Goal: Answer question/provide support: Share knowledge or assist other users

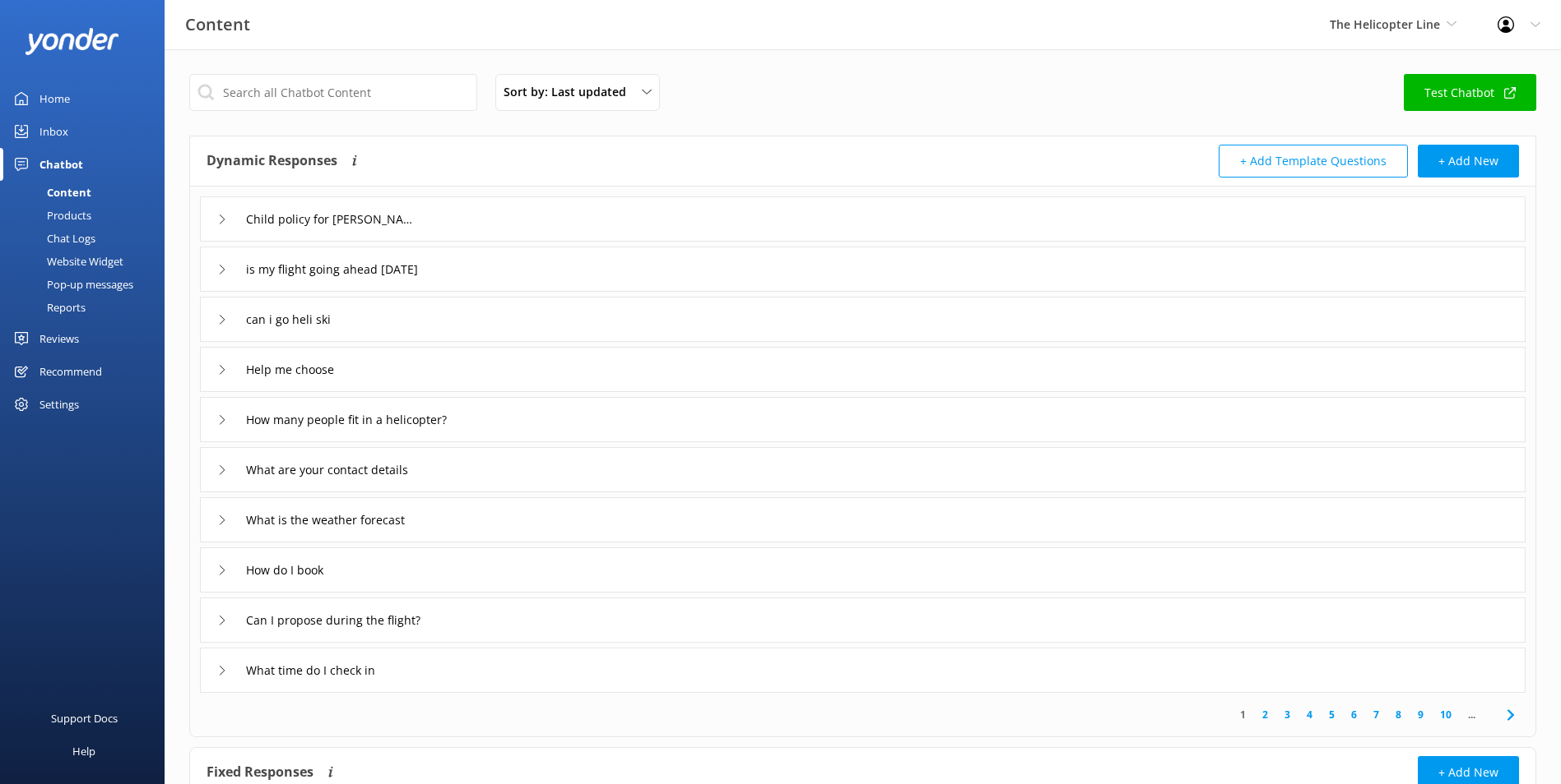
click at [81, 125] on link "Inbox" at bounding box center [82, 132] width 165 height 33
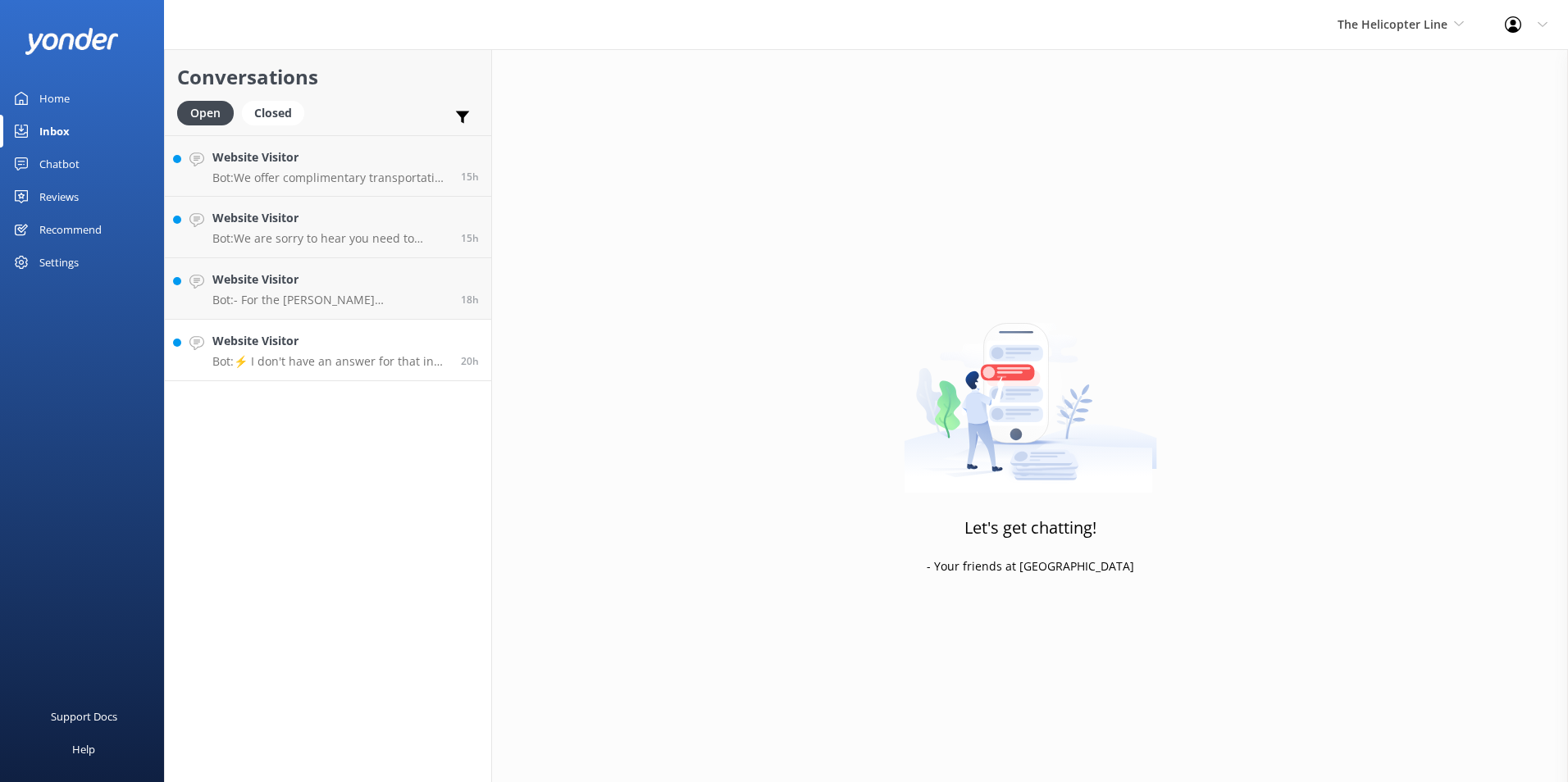
click at [353, 356] on p "Bot: ⚡ I don't have an answer for that in my knowledge base. Please try and rep…" at bounding box center [330, 361] width 236 height 15
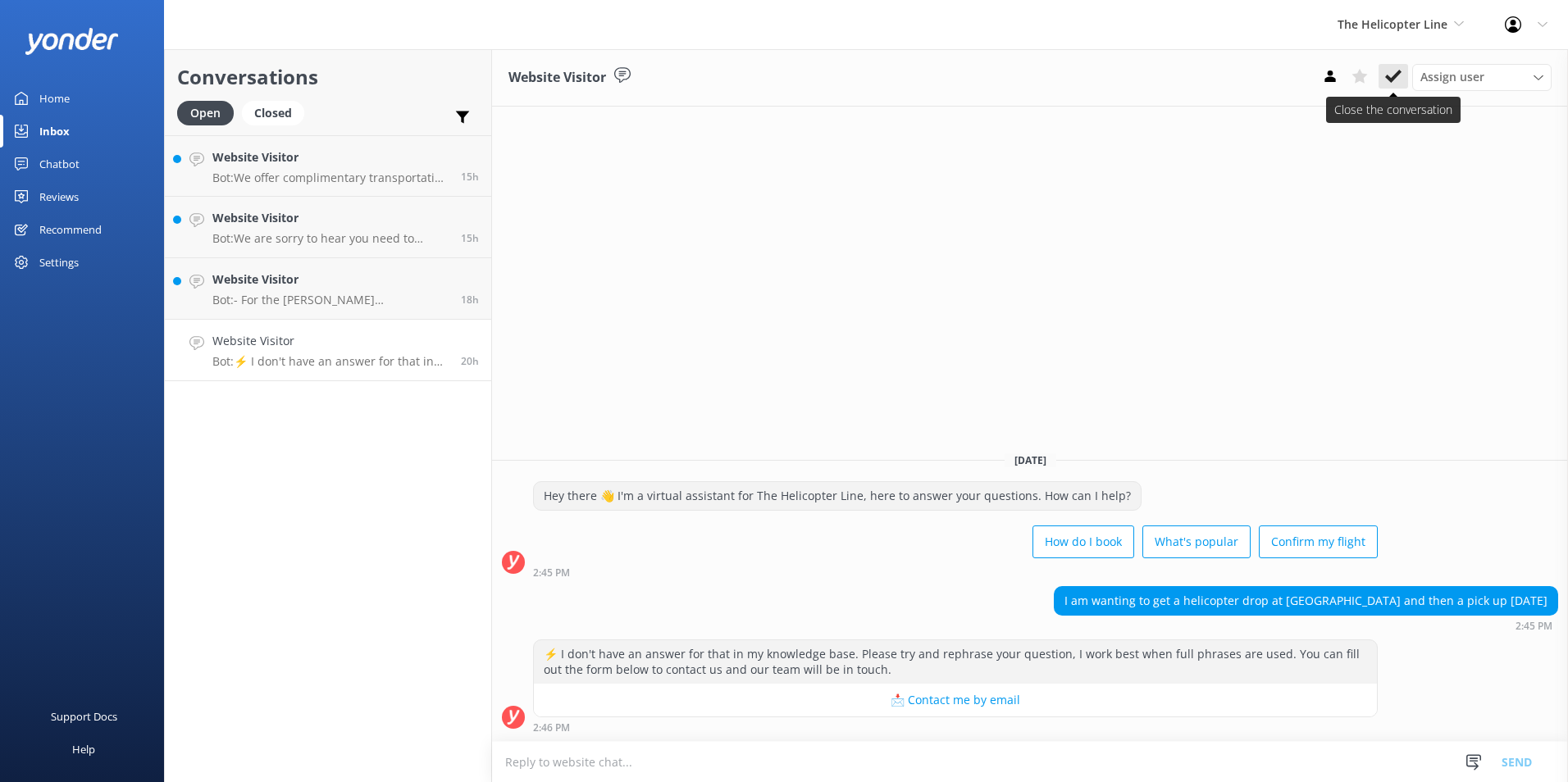
click at [1399, 71] on use at bounding box center [1393, 76] width 17 height 13
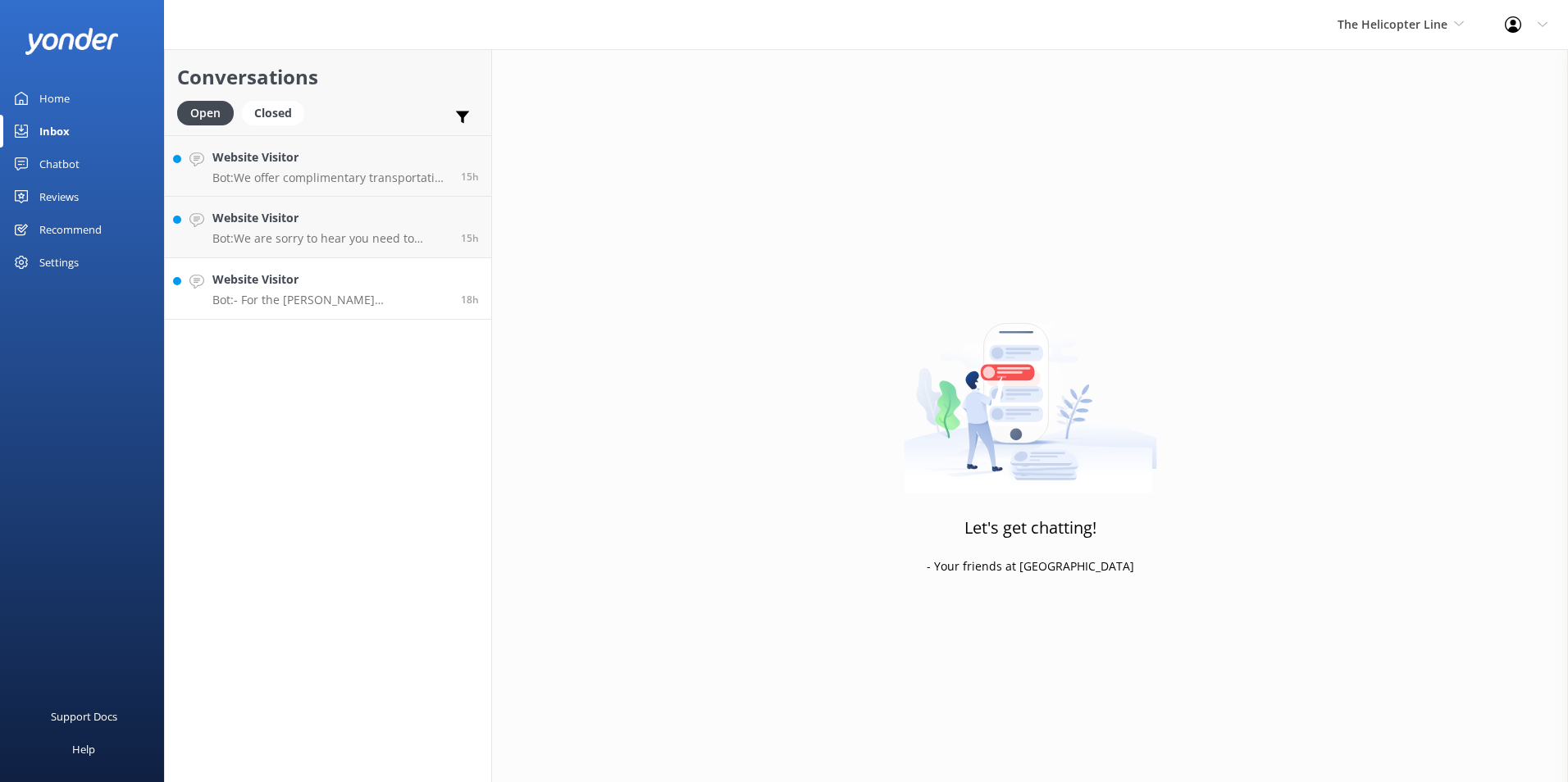
click at [304, 314] on link "Website Visitor Bot: - For the [PERSON_NAME] [PERSON_NAME] Heli Hike, participa…" at bounding box center [328, 288] width 327 height 62
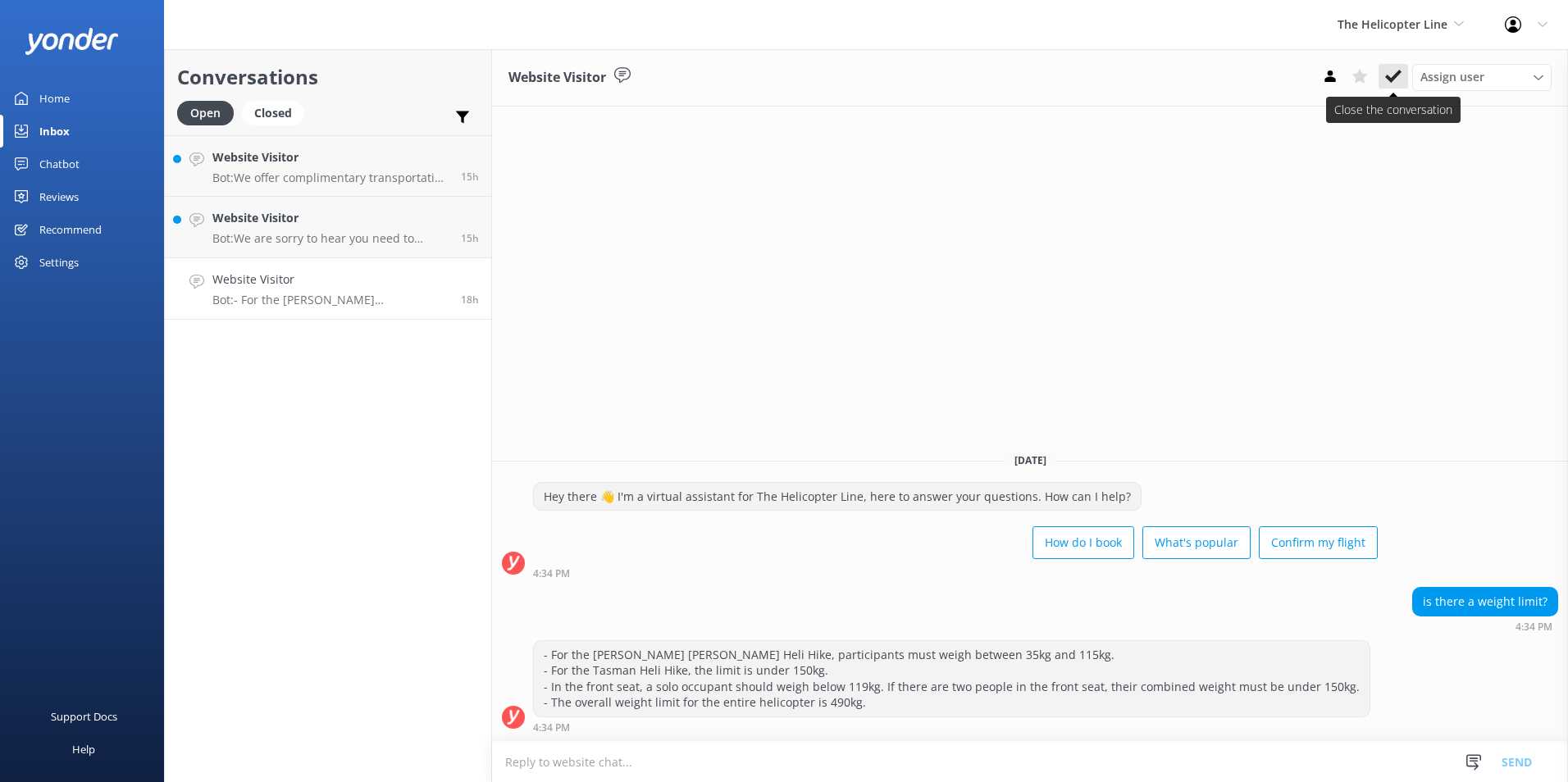
click at [1401, 80] on button at bounding box center [1393, 76] width 30 height 24
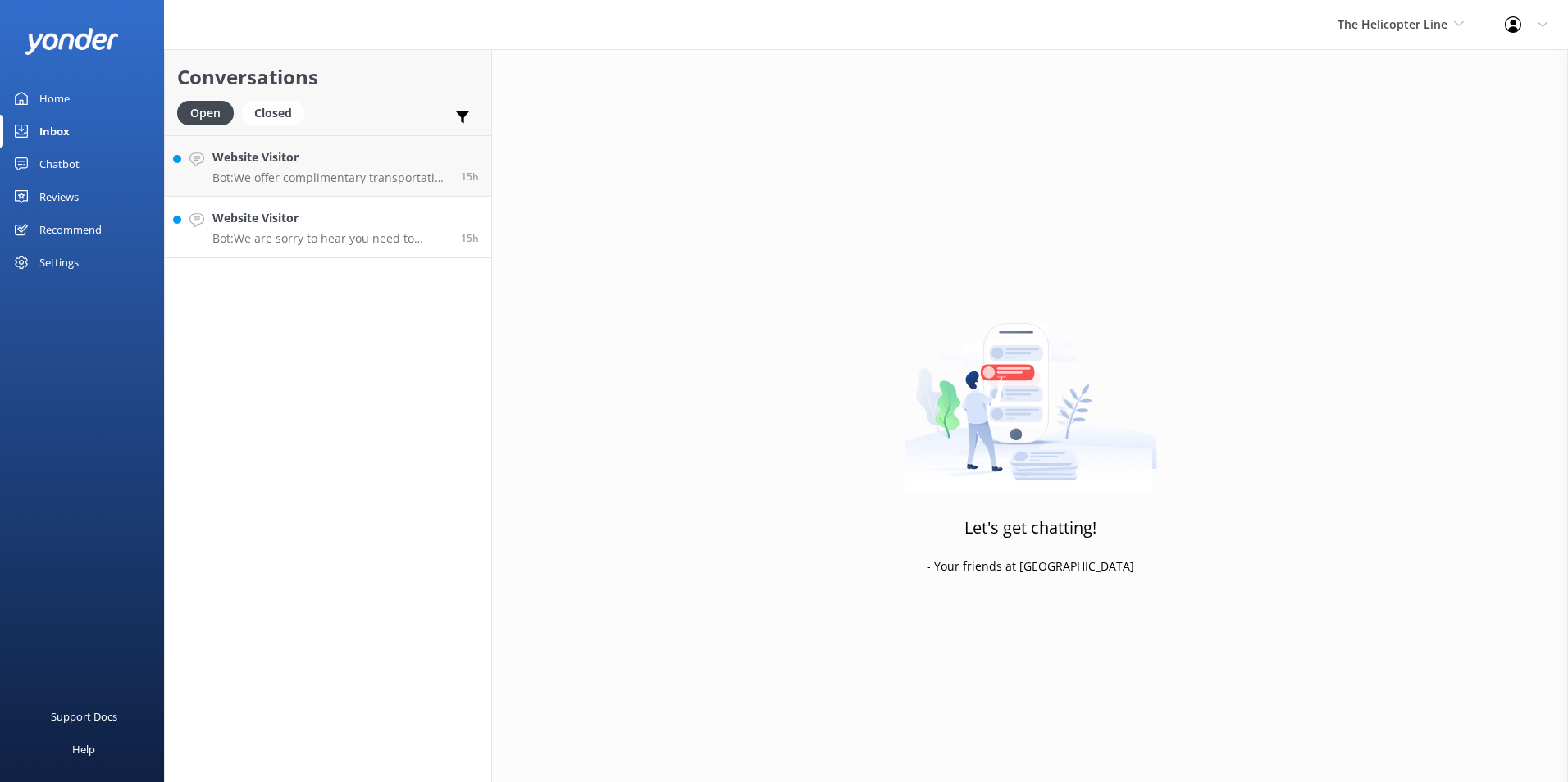
click at [326, 231] on p "Bot: We are sorry to hear you need to cancel your booking. Please contact our b…" at bounding box center [330, 238] width 236 height 15
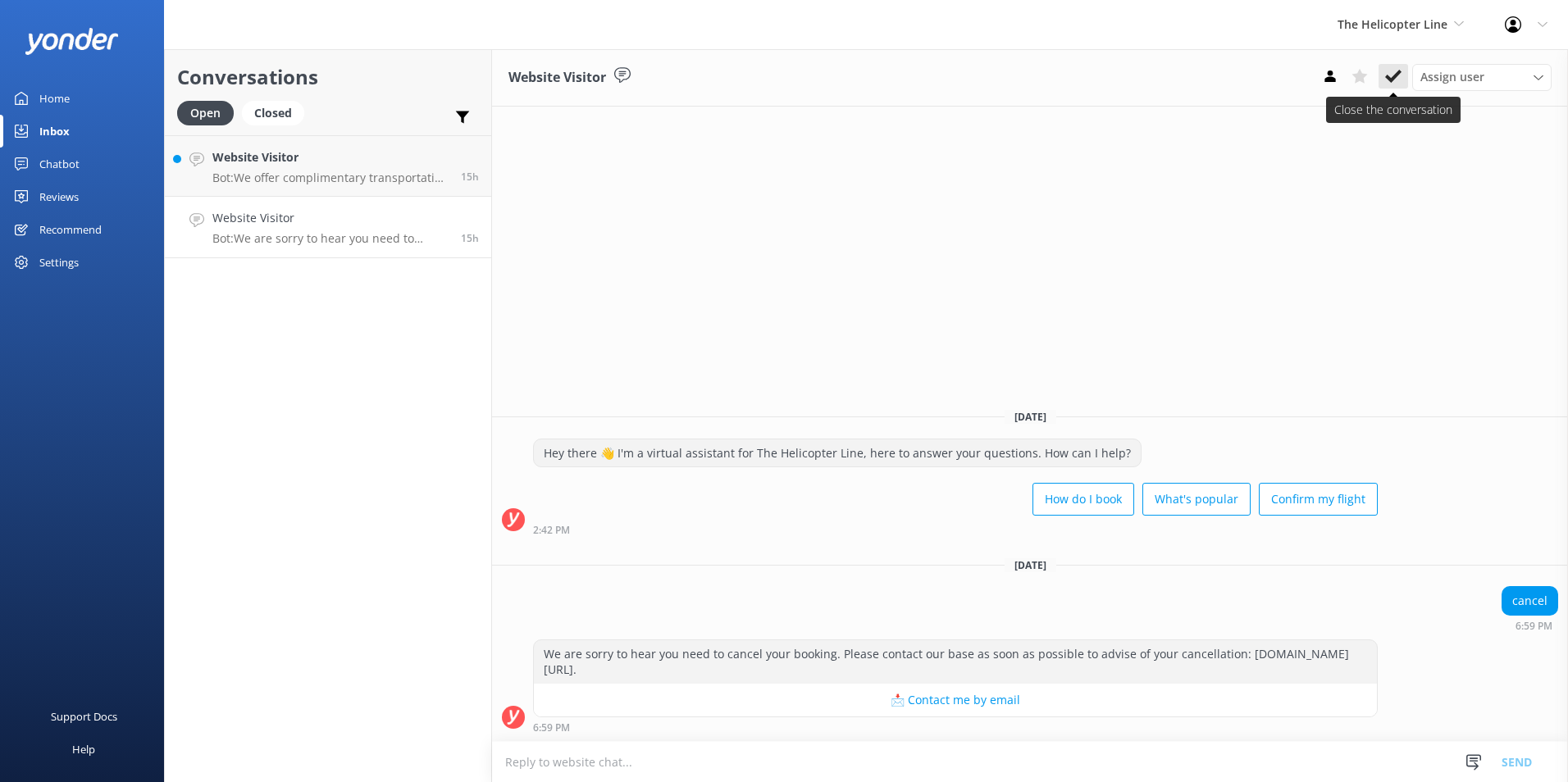
click at [1392, 81] on use at bounding box center [1393, 76] width 17 height 13
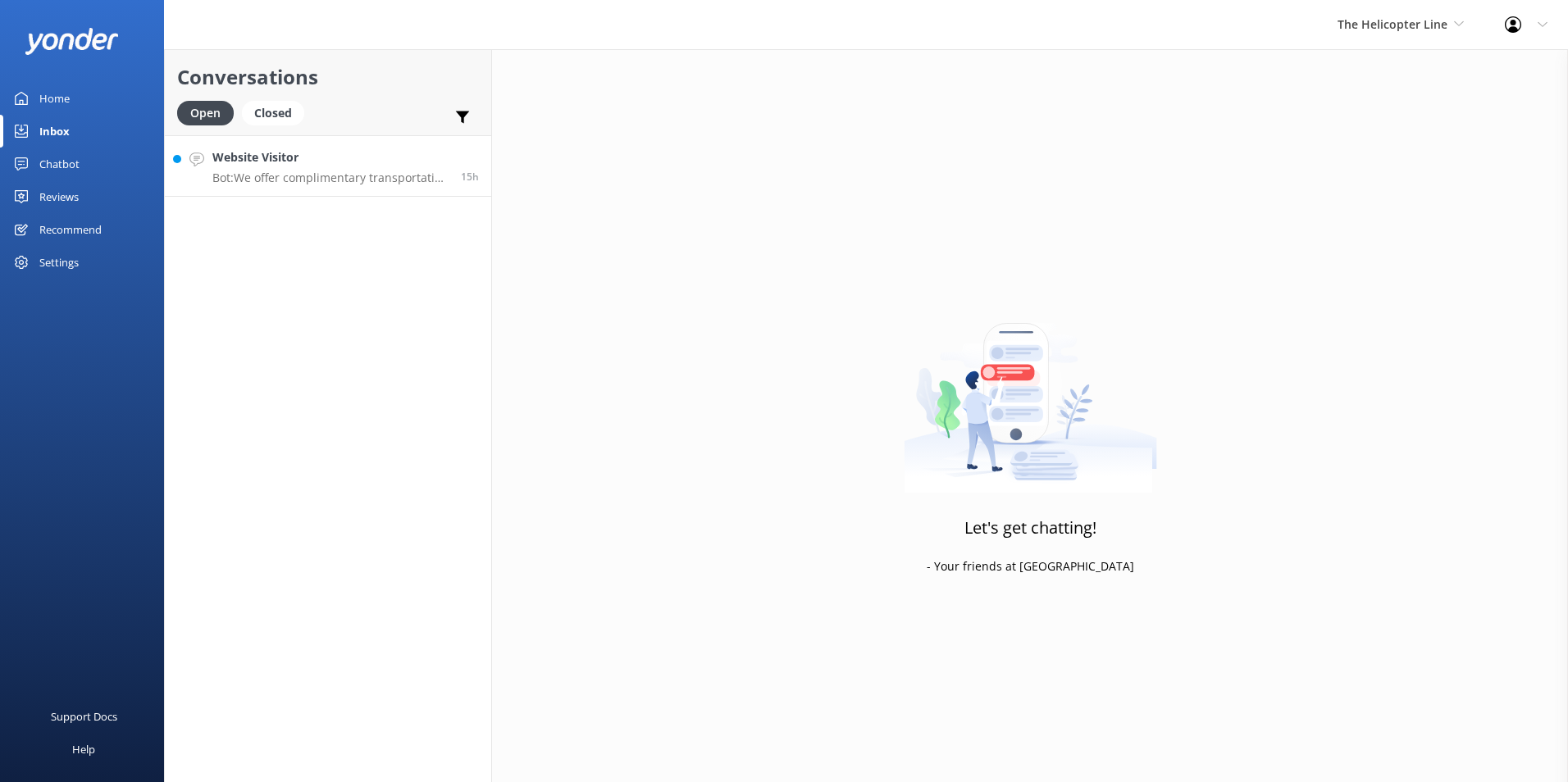
click at [354, 159] on h4 "Website Visitor" at bounding box center [330, 157] width 236 height 18
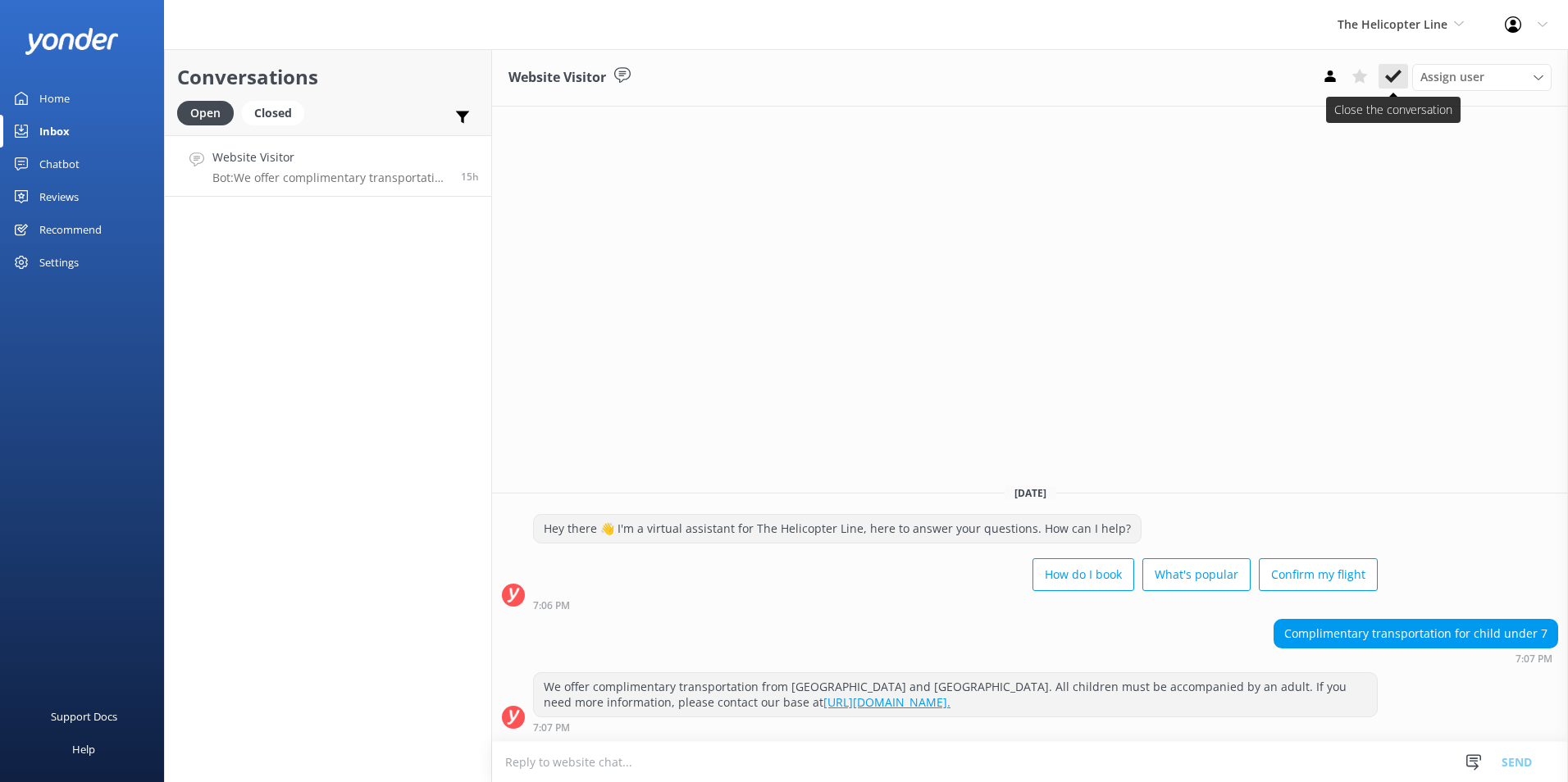
click at [1396, 74] on use at bounding box center [1393, 76] width 17 height 13
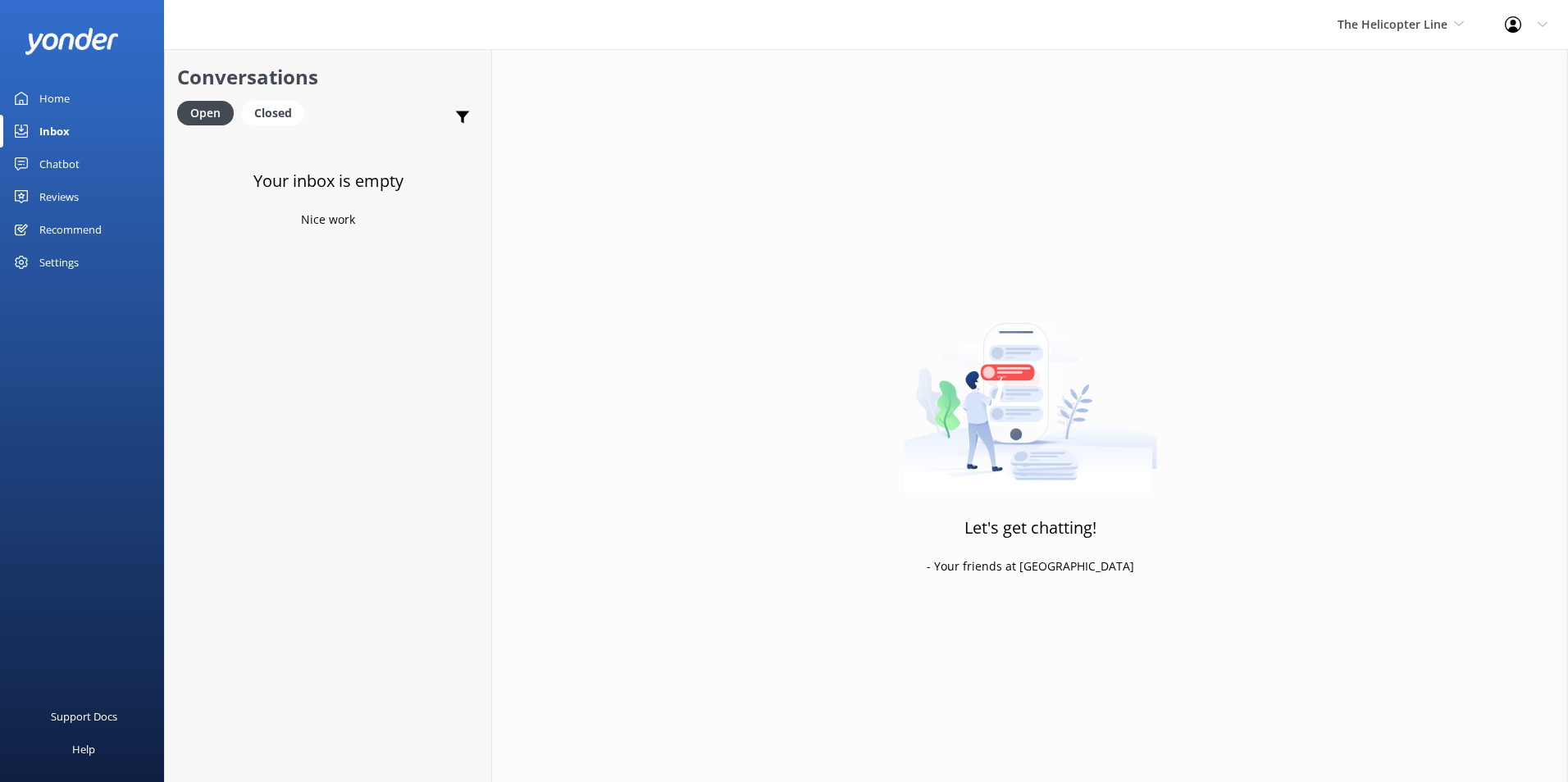
click at [63, 100] on div "Home" at bounding box center [54, 98] width 30 height 33
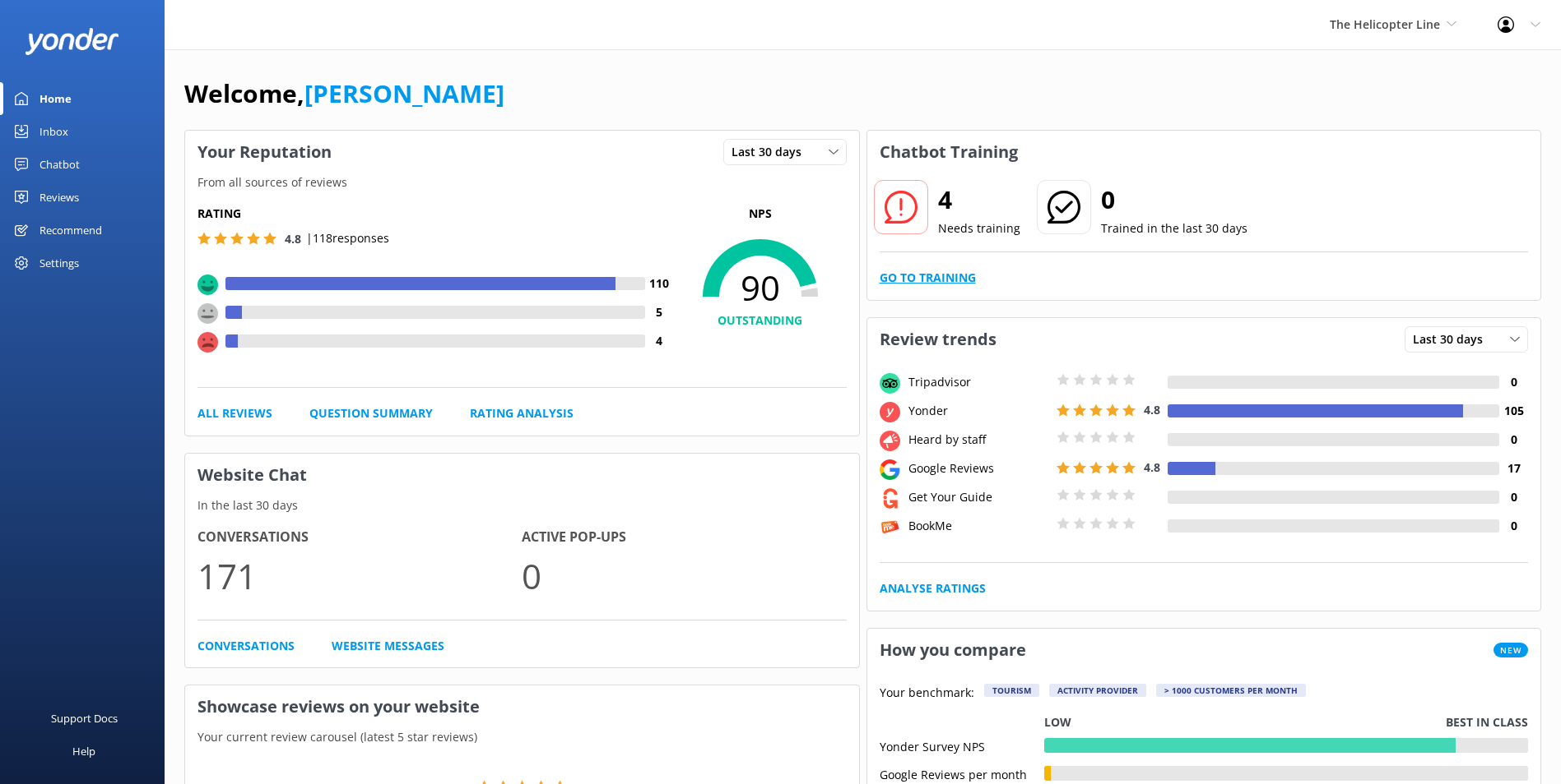
click at [938, 273] on link "Go to Training" at bounding box center [927, 278] width 96 height 18
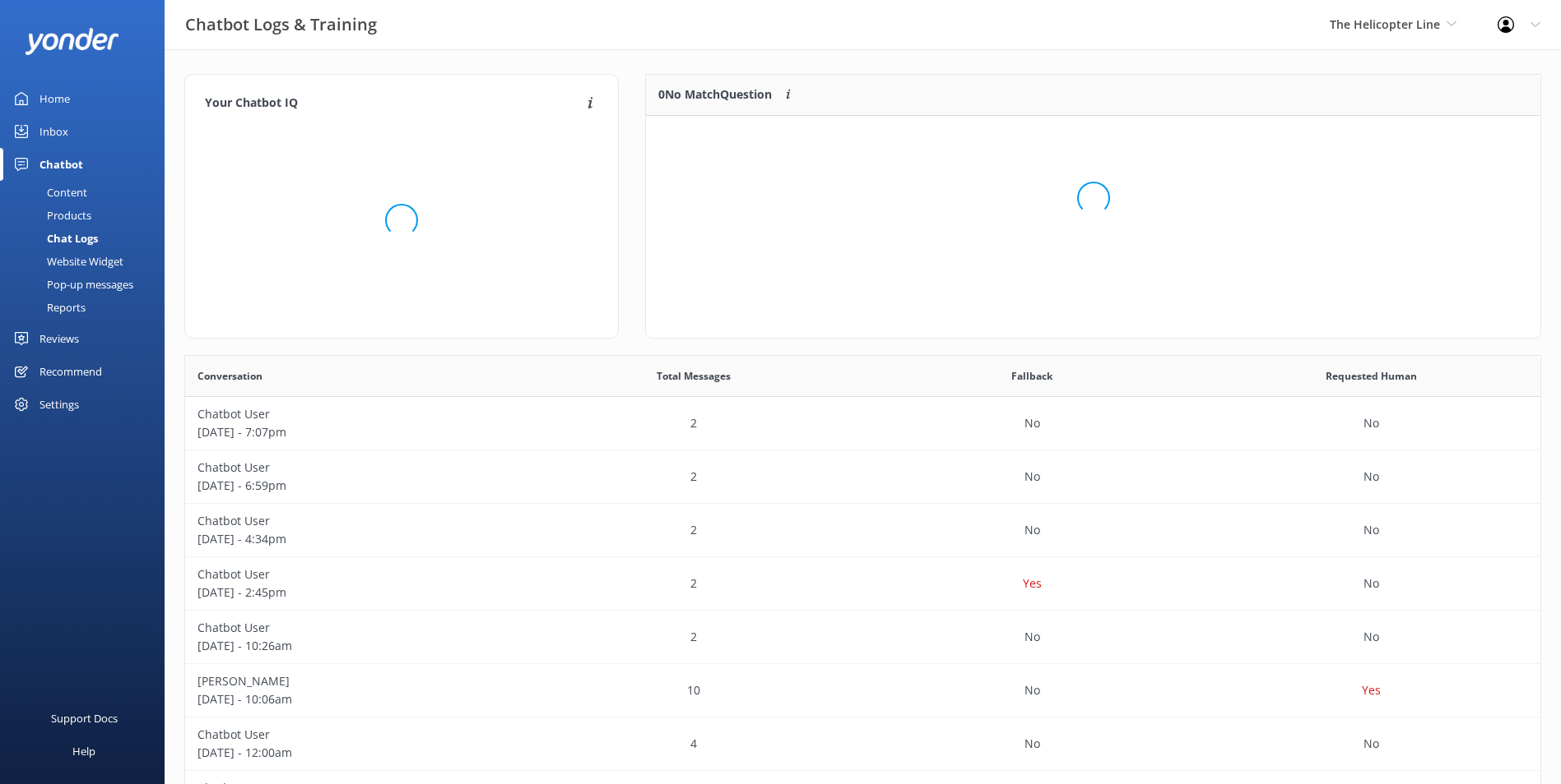
scroll to position [13, 13]
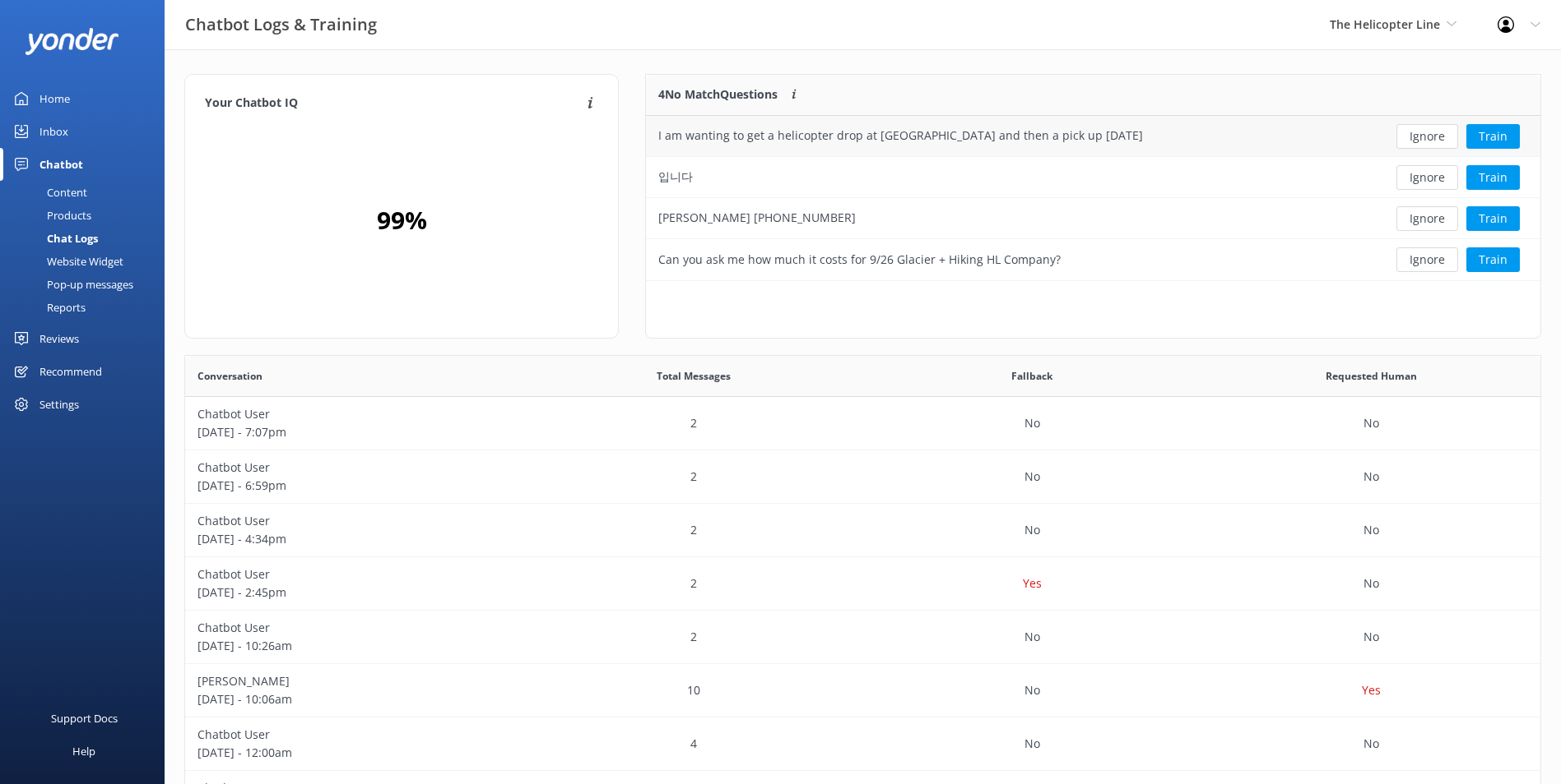
click at [1423, 140] on button "Ignore" at bounding box center [1427, 137] width 62 height 24
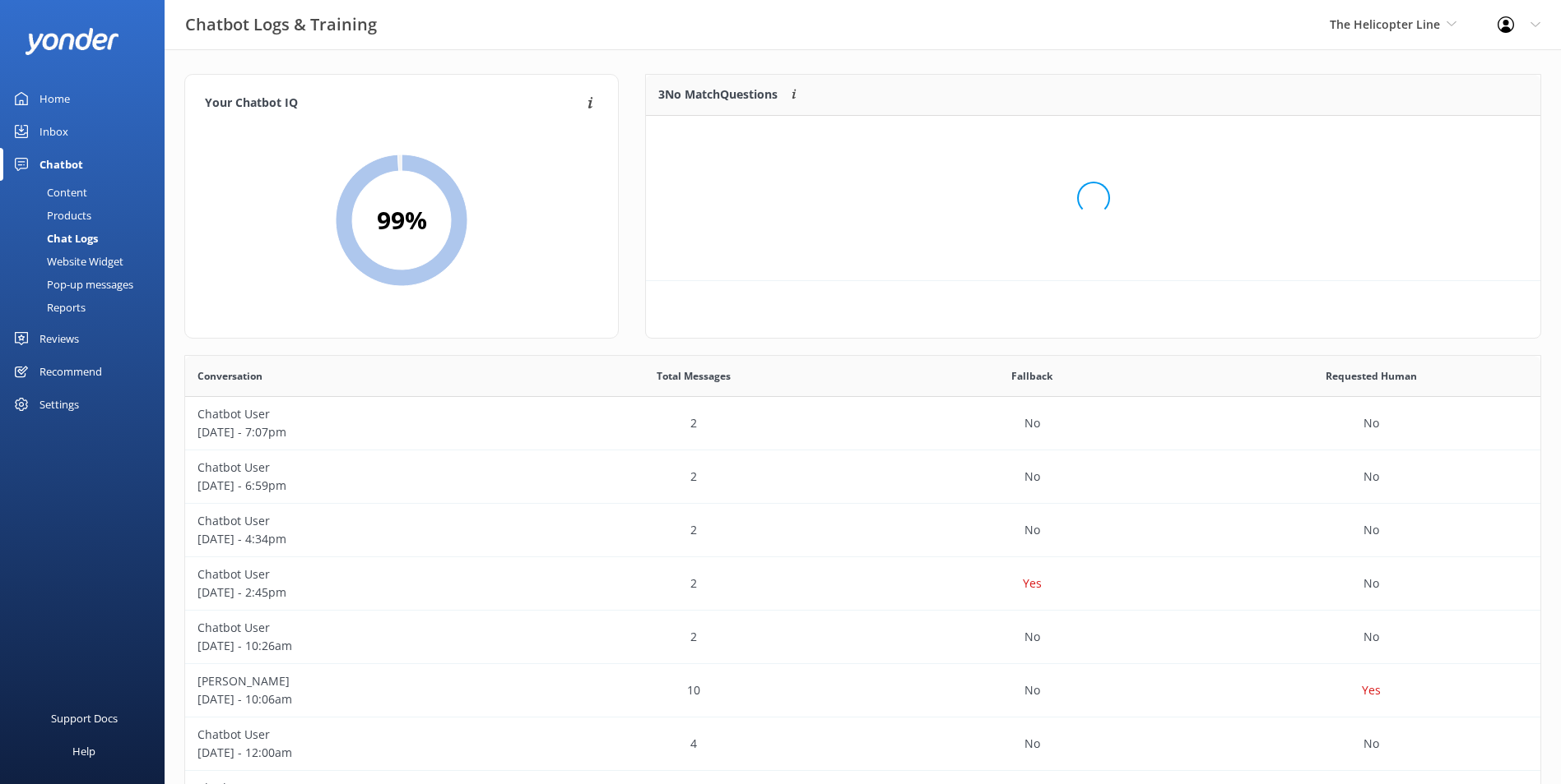
scroll to position [153, 881]
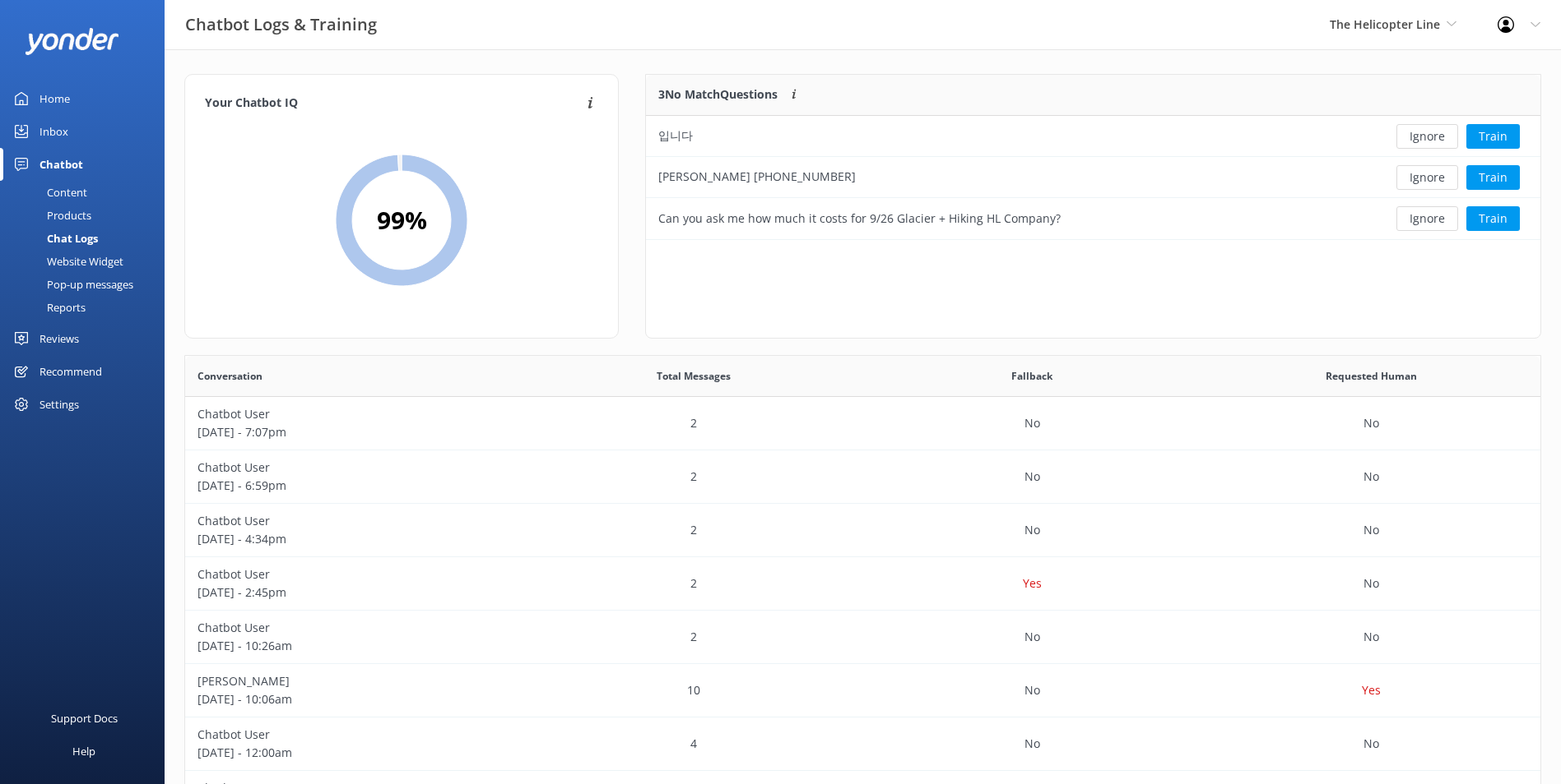
click at [1424, 141] on button "Ignore" at bounding box center [1427, 137] width 62 height 24
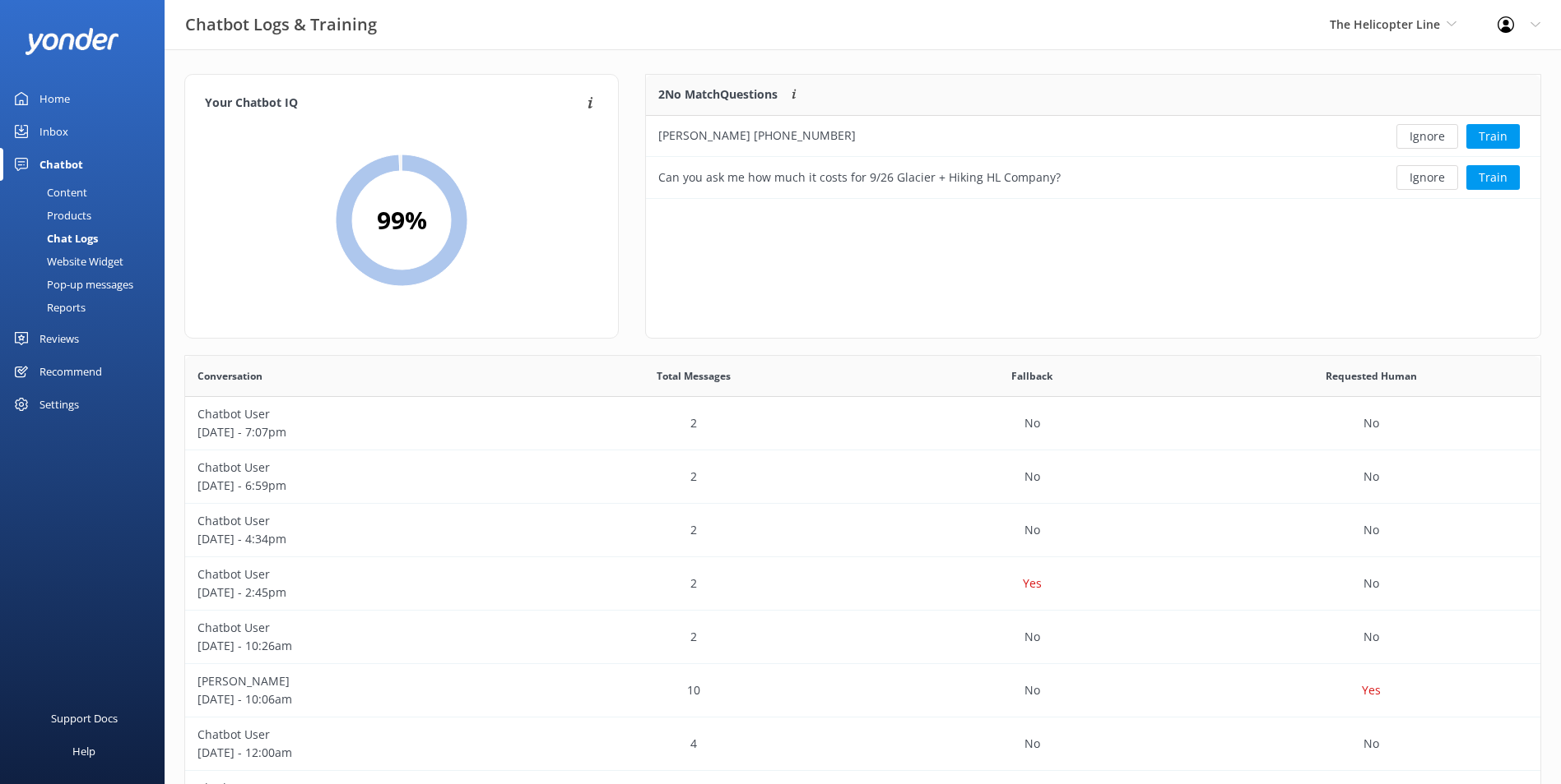
scroll to position [112, 881]
click at [1424, 141] on button "Ignore" at bounding box center [1427, 137] width 62 height 24
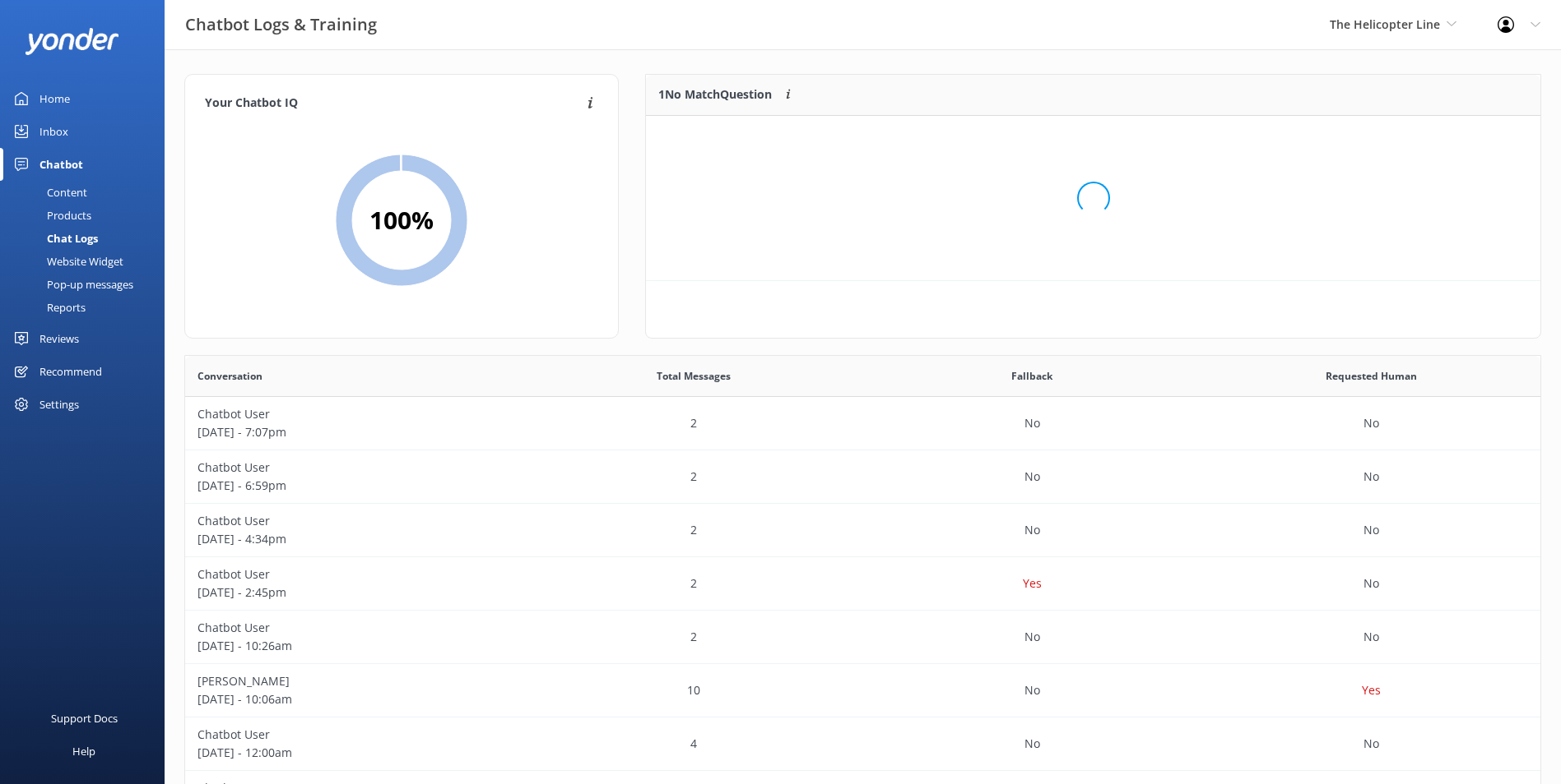
scroll to position [71, 881]
click at [1424, 141] on button "Ignore" at bounding box center [1427, 137] width 62 height 24
click at [1398, 38] on div "The Helicopter Line Milford Sound Scenic Flights Glacier Helicopters The Helico…" at bounding box center [1393, 24] width 168 height 50
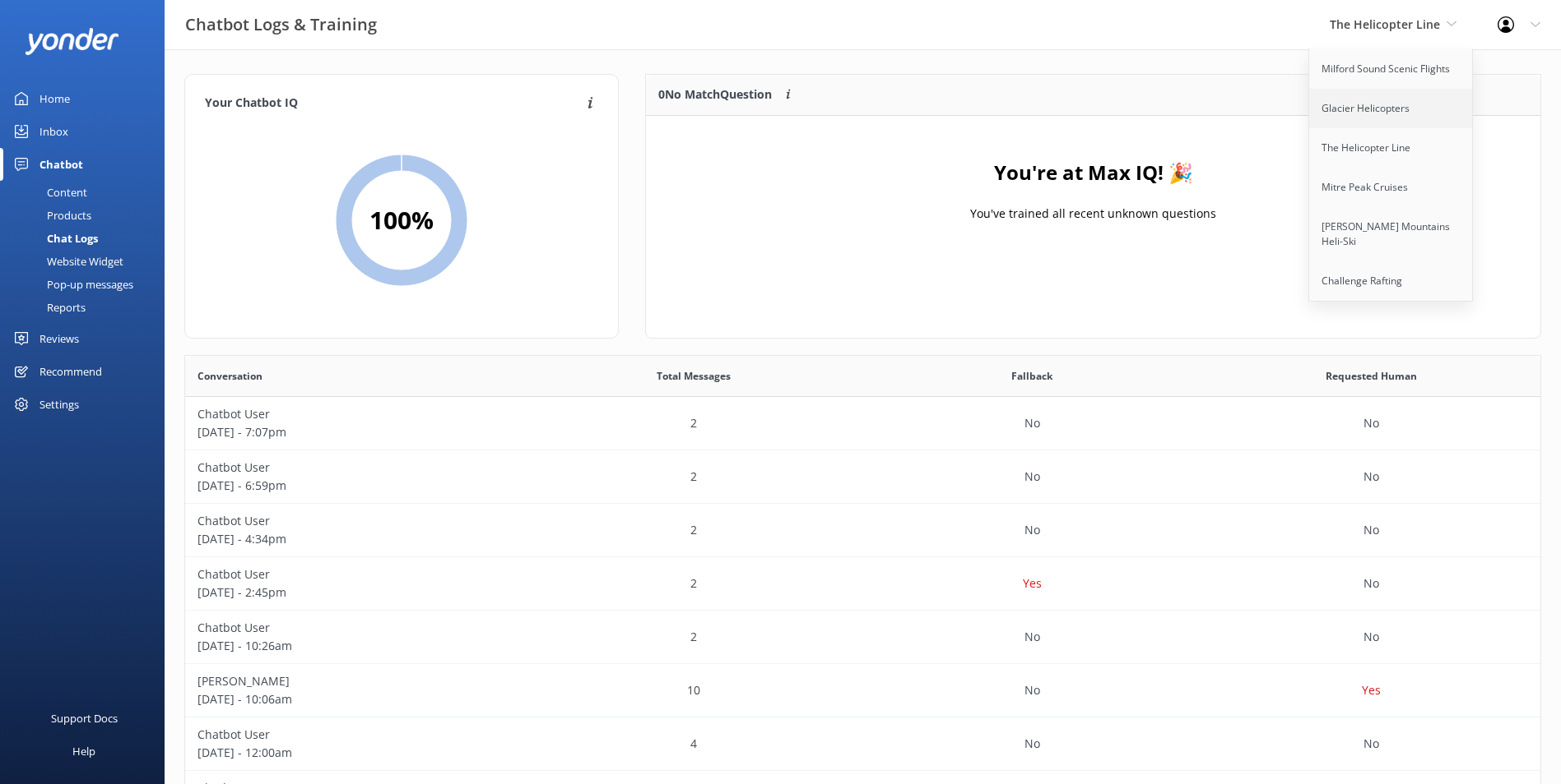
click at [1386, 115] on link "Glacier Helicopters" at bounding box center [1391, 108] width 165 height 39
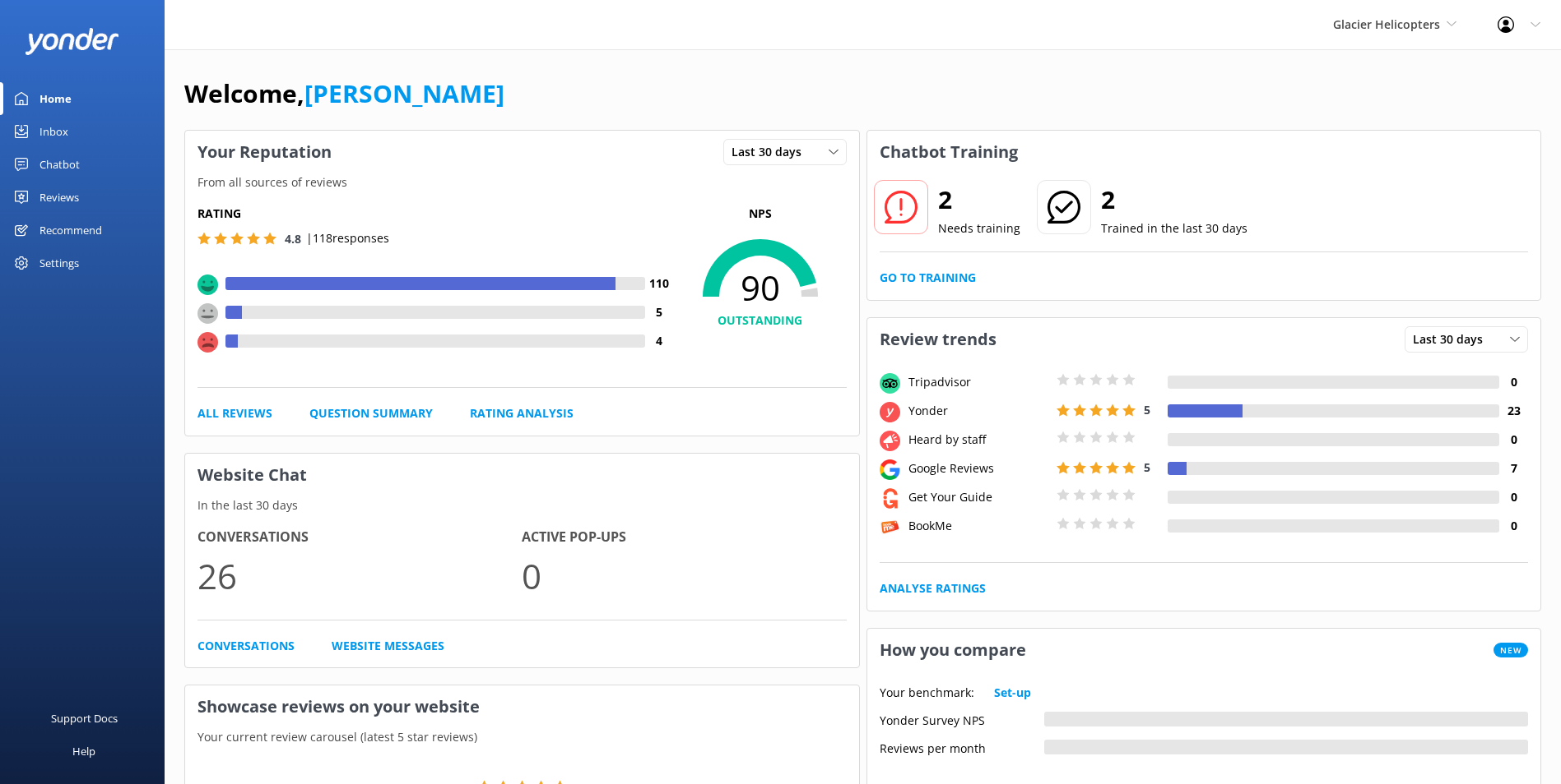
click at [938, 289] on div "2 Needs training 2 Trained in the last 30 days Go to Training" at bounding box center [1204, 236] width 674 height 126
click at [946, 279] on link "Go to Training" at bounding box center [927, 278] width 96 height 18
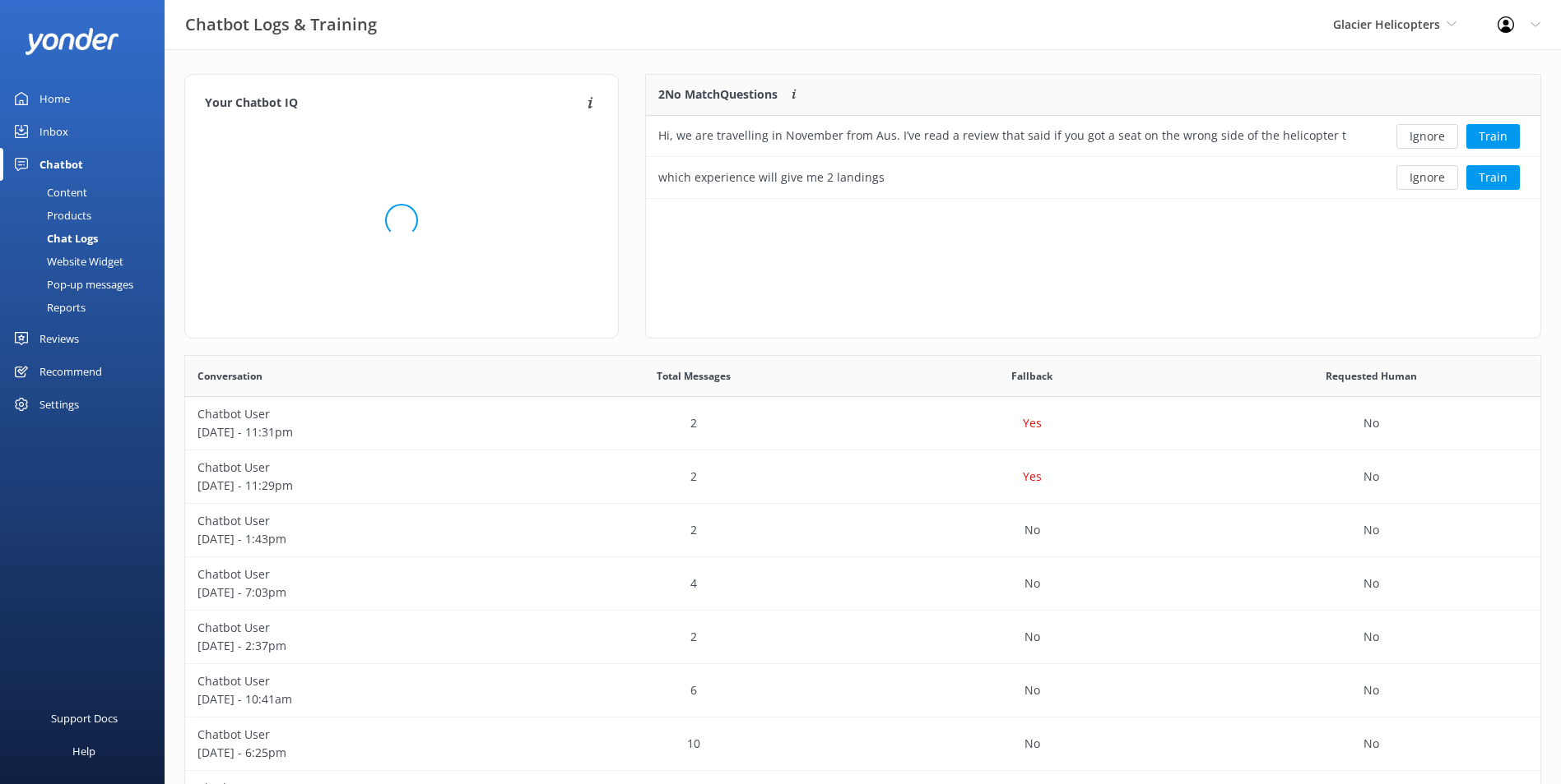
scroll to position [112, 881]
click at [1419, 132] on button "Ignore" at bounding box center [1427, 137] width 62 height 24
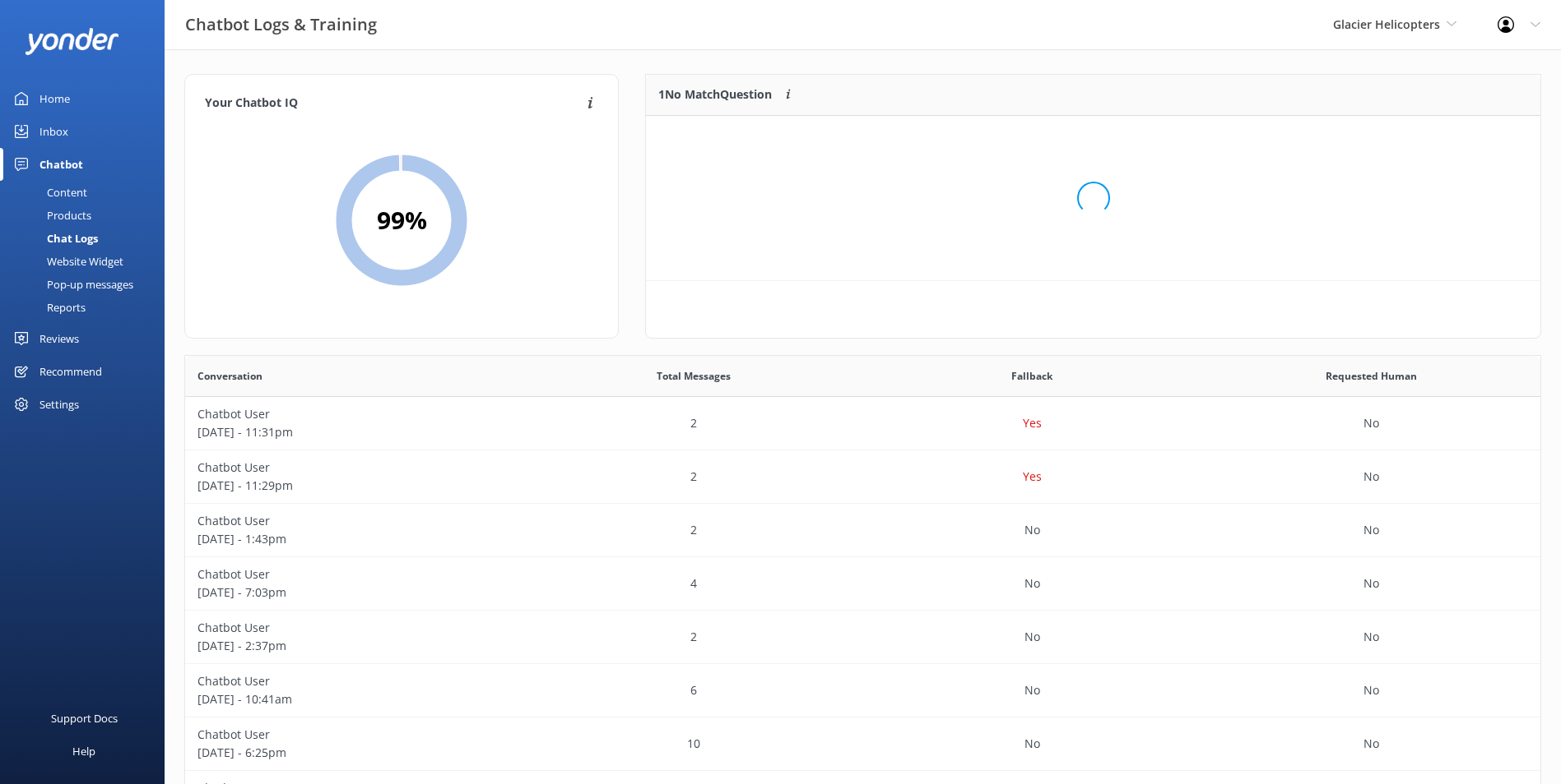
scroll to position [13, 13]
click at [1419, 132] on div "Loading.." at bounding box center [1093, 198] width 861 height 784
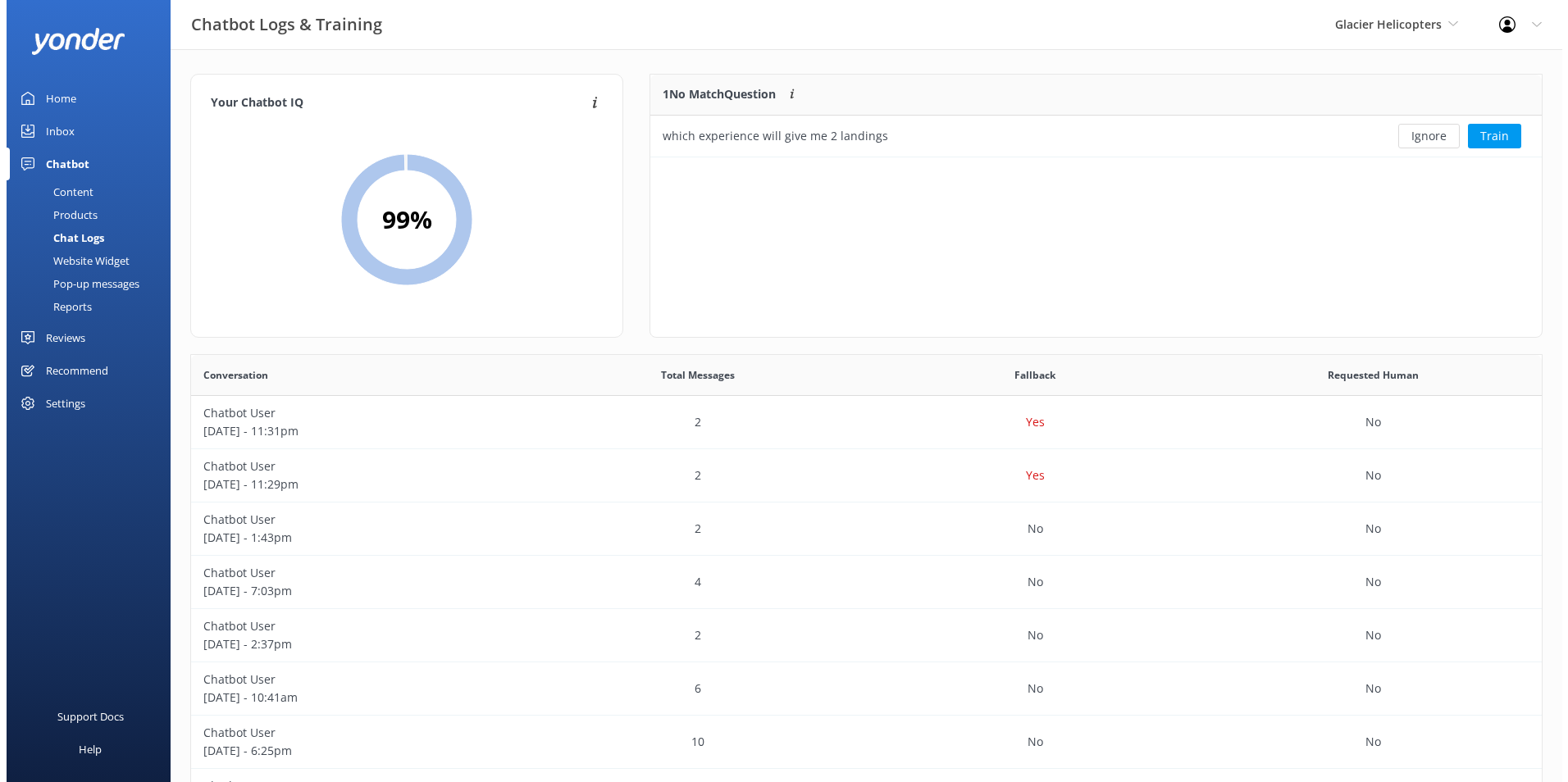
scroll to position [70, 878]
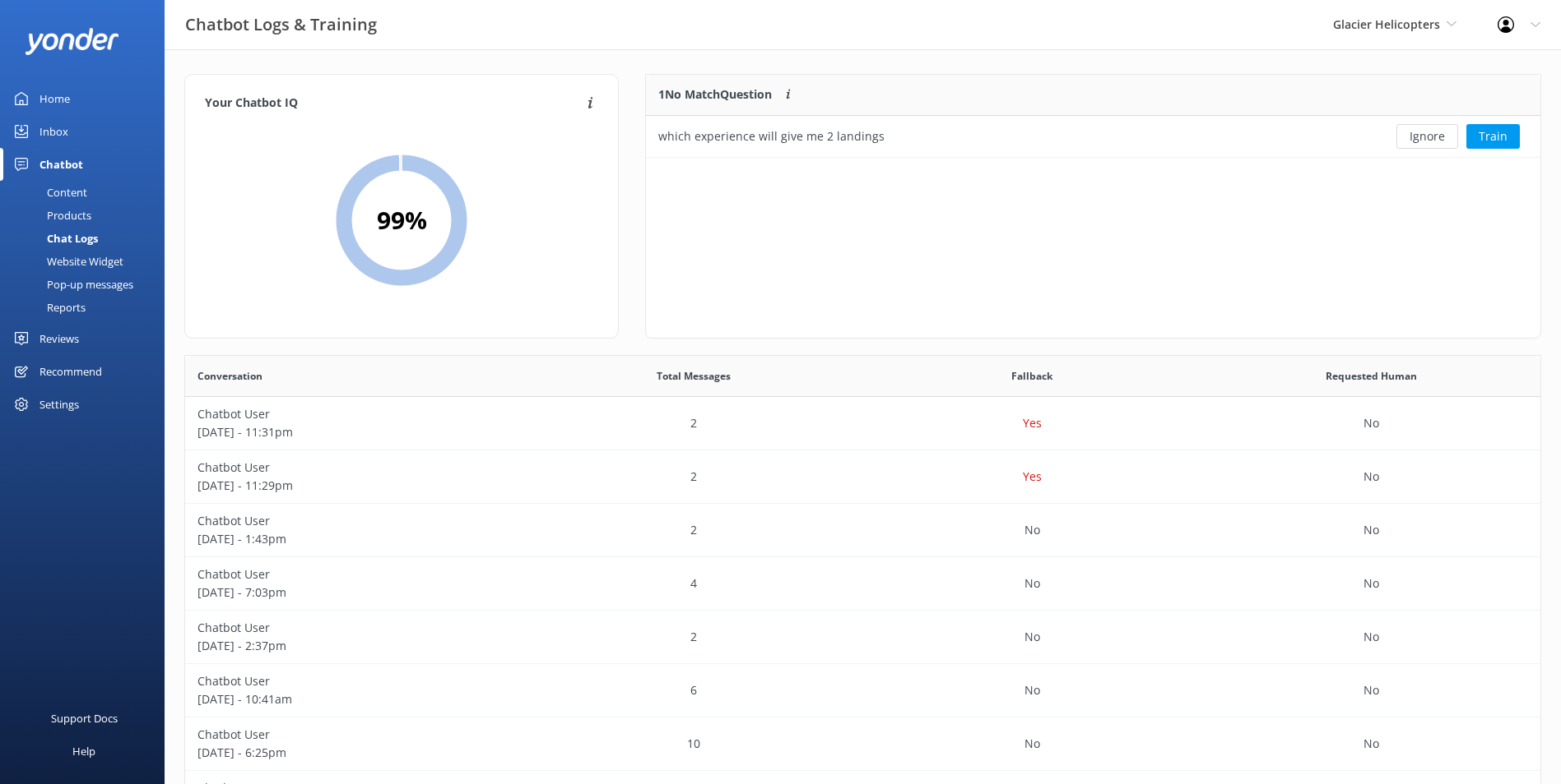
click at [74, 128] on link "Inbox" at bounding box center [82, 132] width 165 height 33
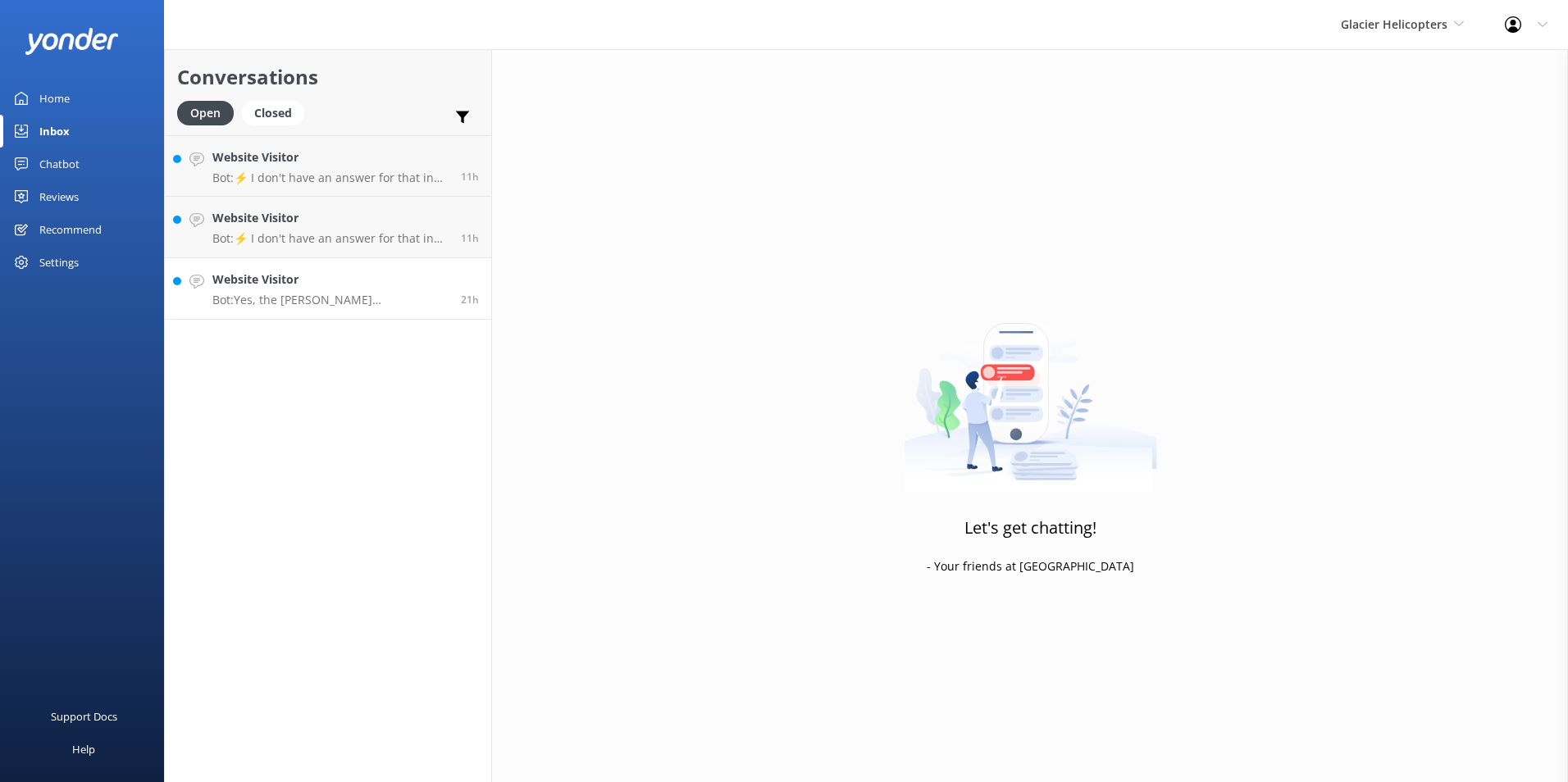
click at [288, 282] on h4 "Website Visitor" at bounding box center [330, 279] width 236 height 18
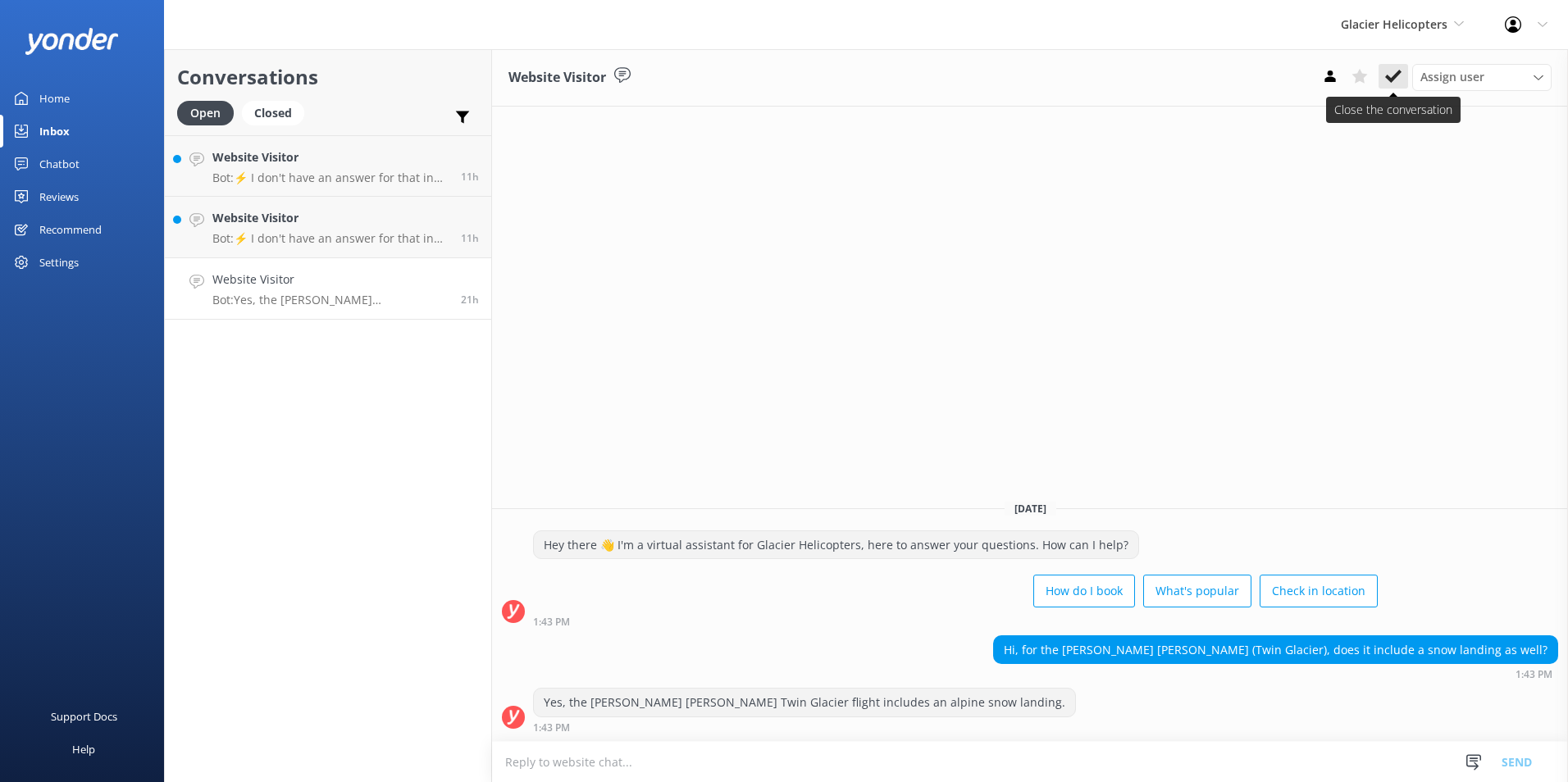
click at [1398, 73] on use at bounding box center [1393, 76] width 17 height 13
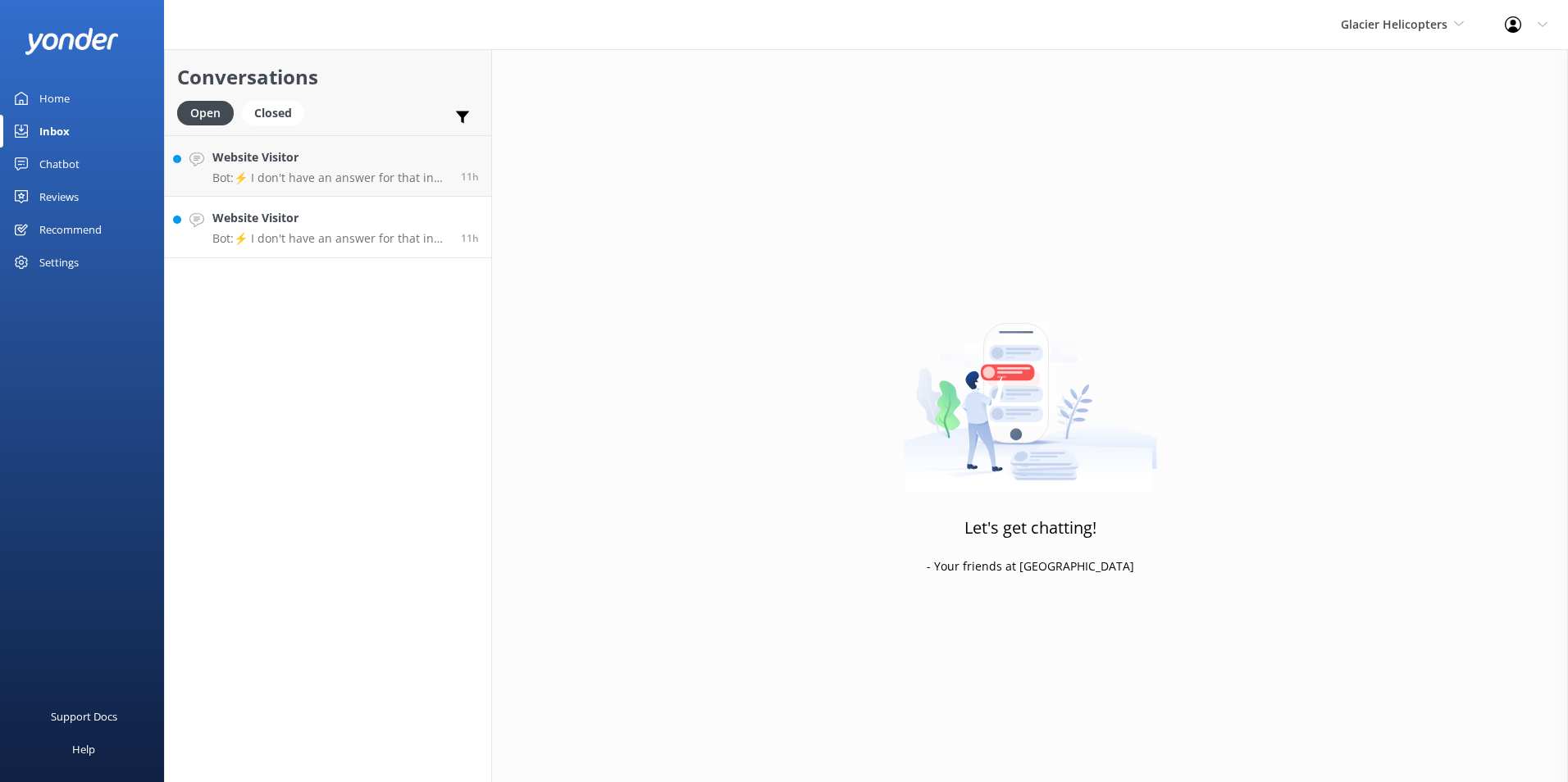
click at [288, 252] on link "Website Visitor Bot: ⚡ I don't have an answer for that in my knowledge base. Pl…" at bounding box center [328, 228] width 327 height 62
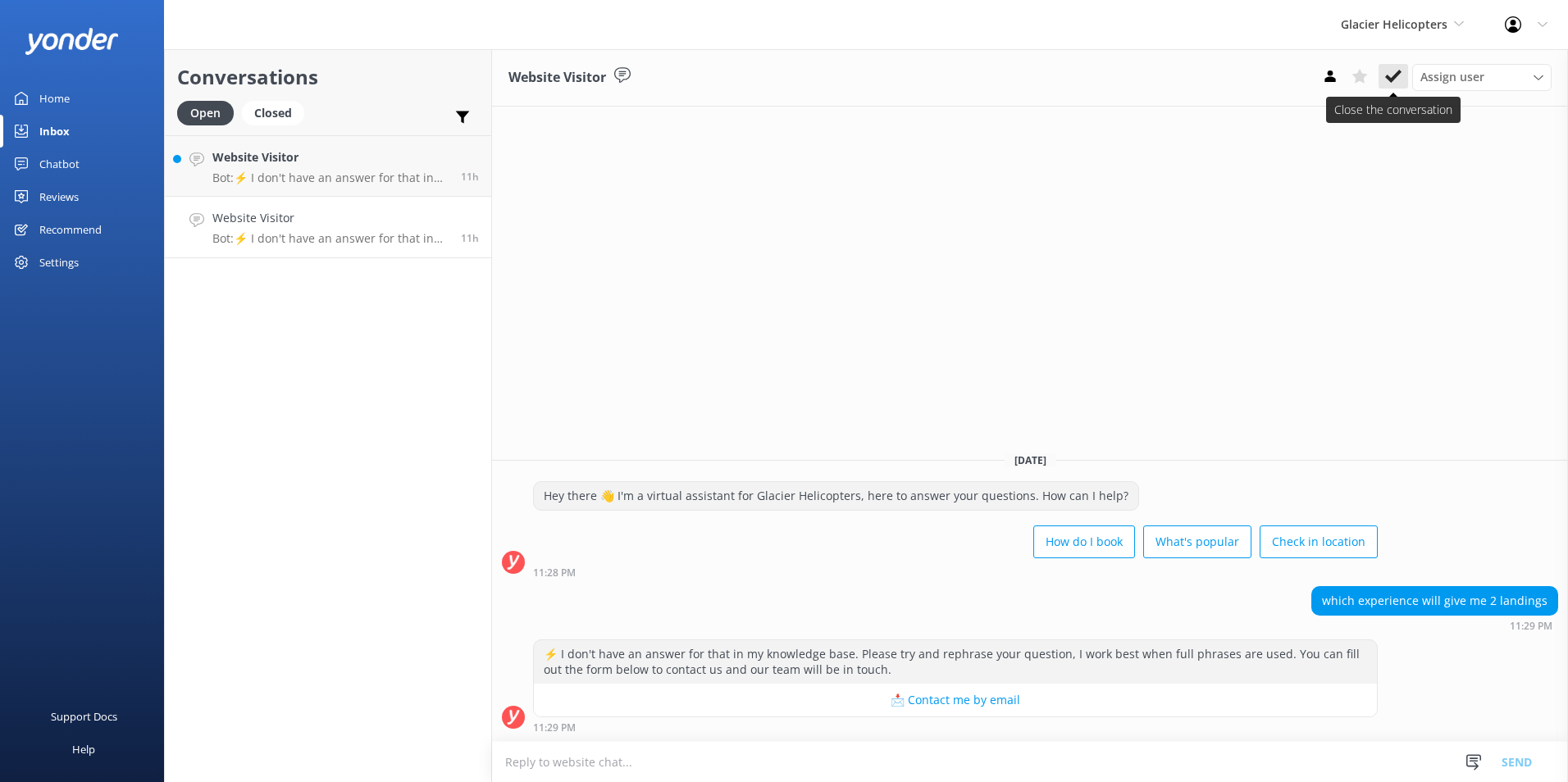
click at [1397, 79] on icon at bounding box center [1393, 76] width 17 height 17
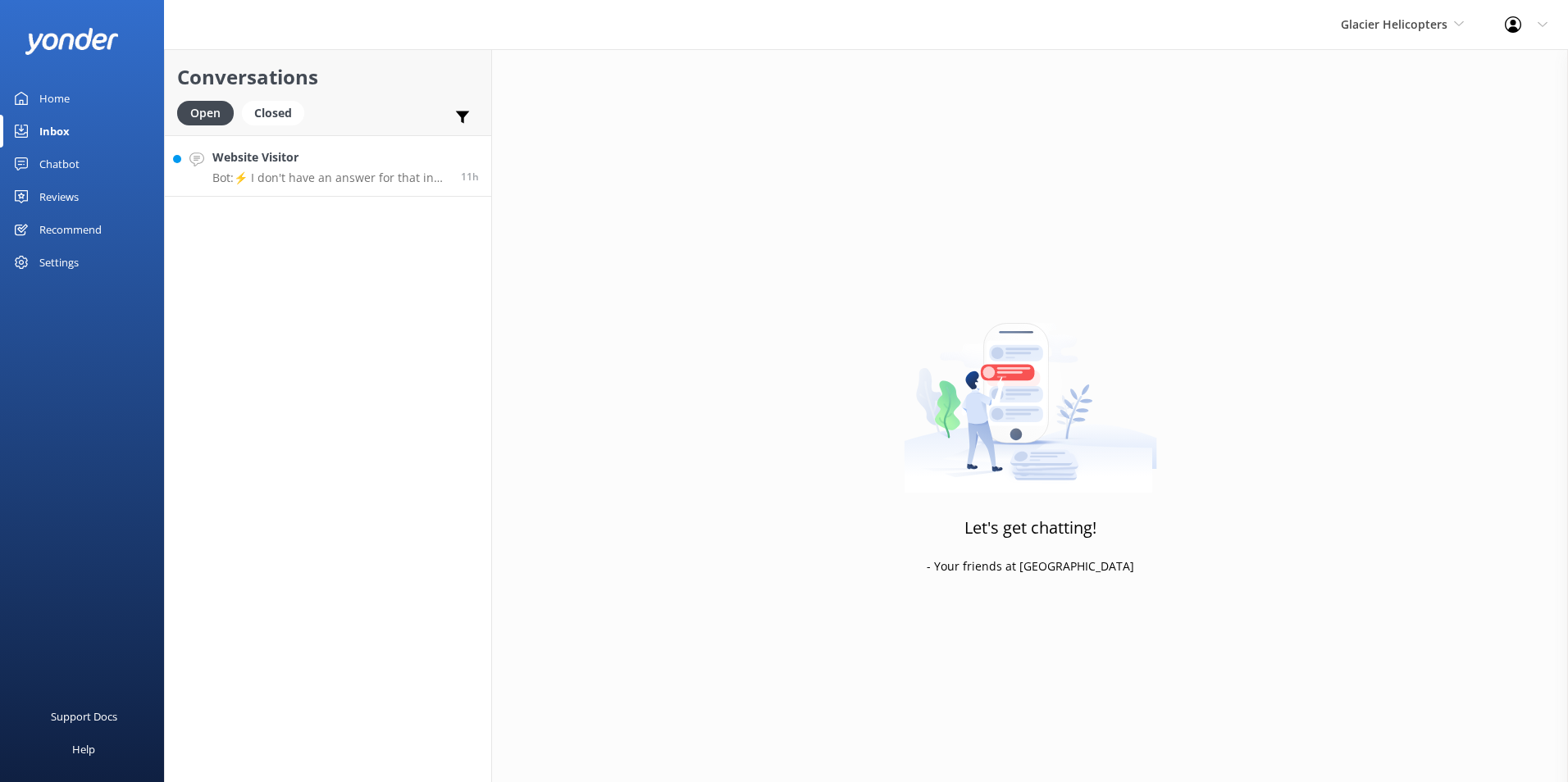
click at [352, 176] on p "Bot: ⚡ I don't have an answer for that in my knowledge base. Please try and rep…" at bounding box center [330, 177] width 236 height 15
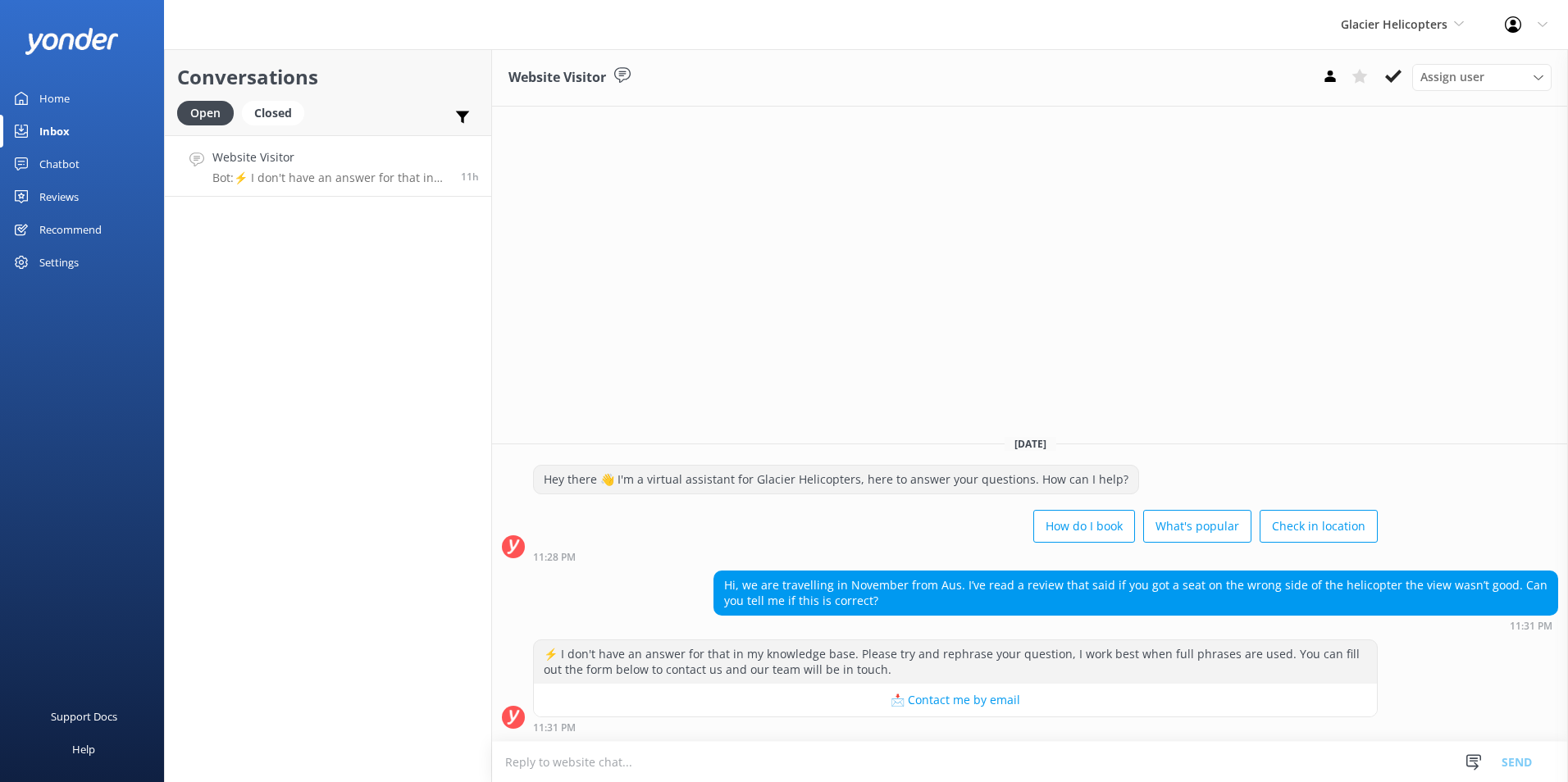
click at [1398, 70] on icon at bounding box center [1393, 76] width 17 height 17
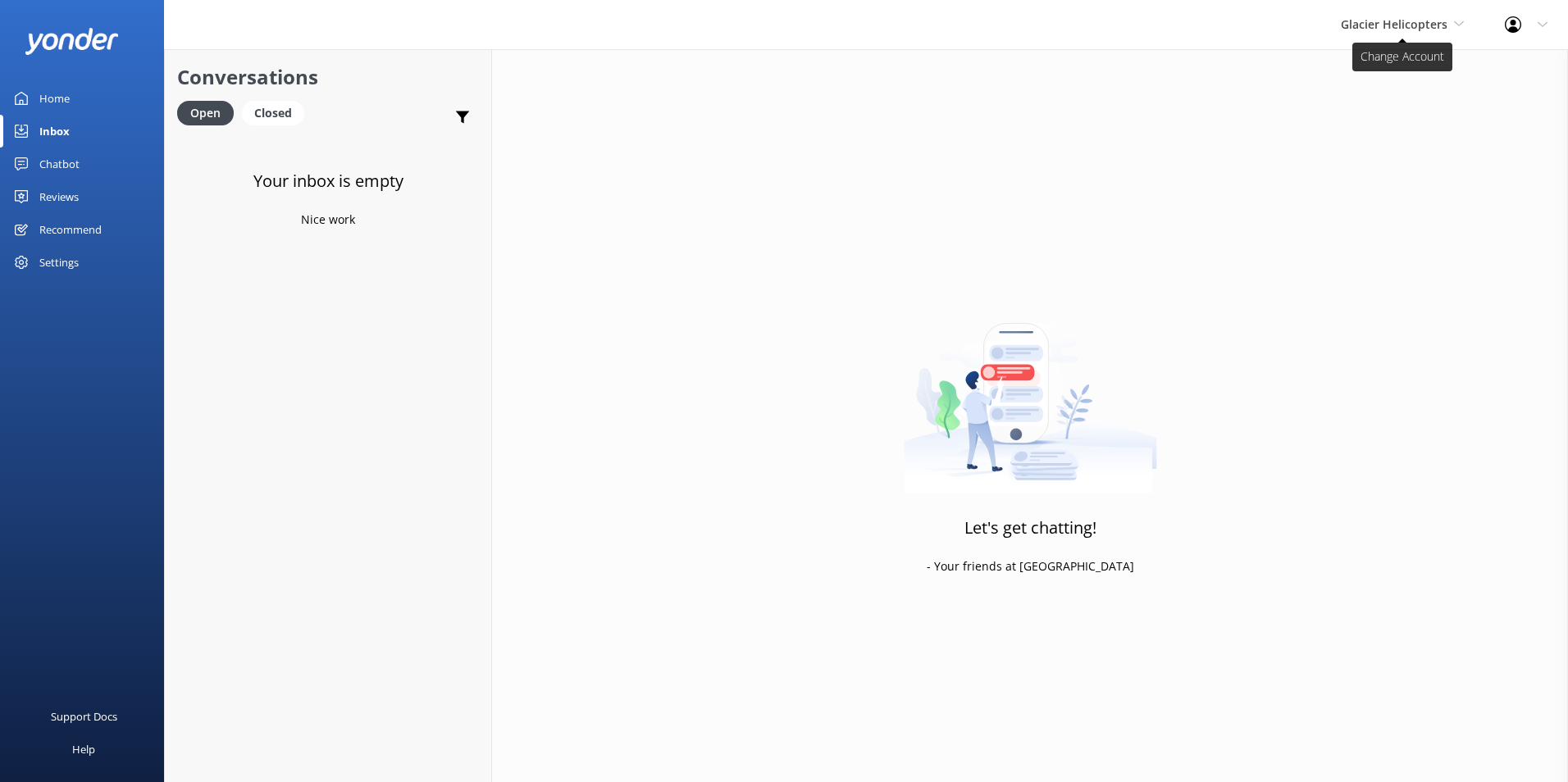
click at [1439, 19] on span "Glacier Helicopters" at bounding box center [1393, 24] width 107 height 16
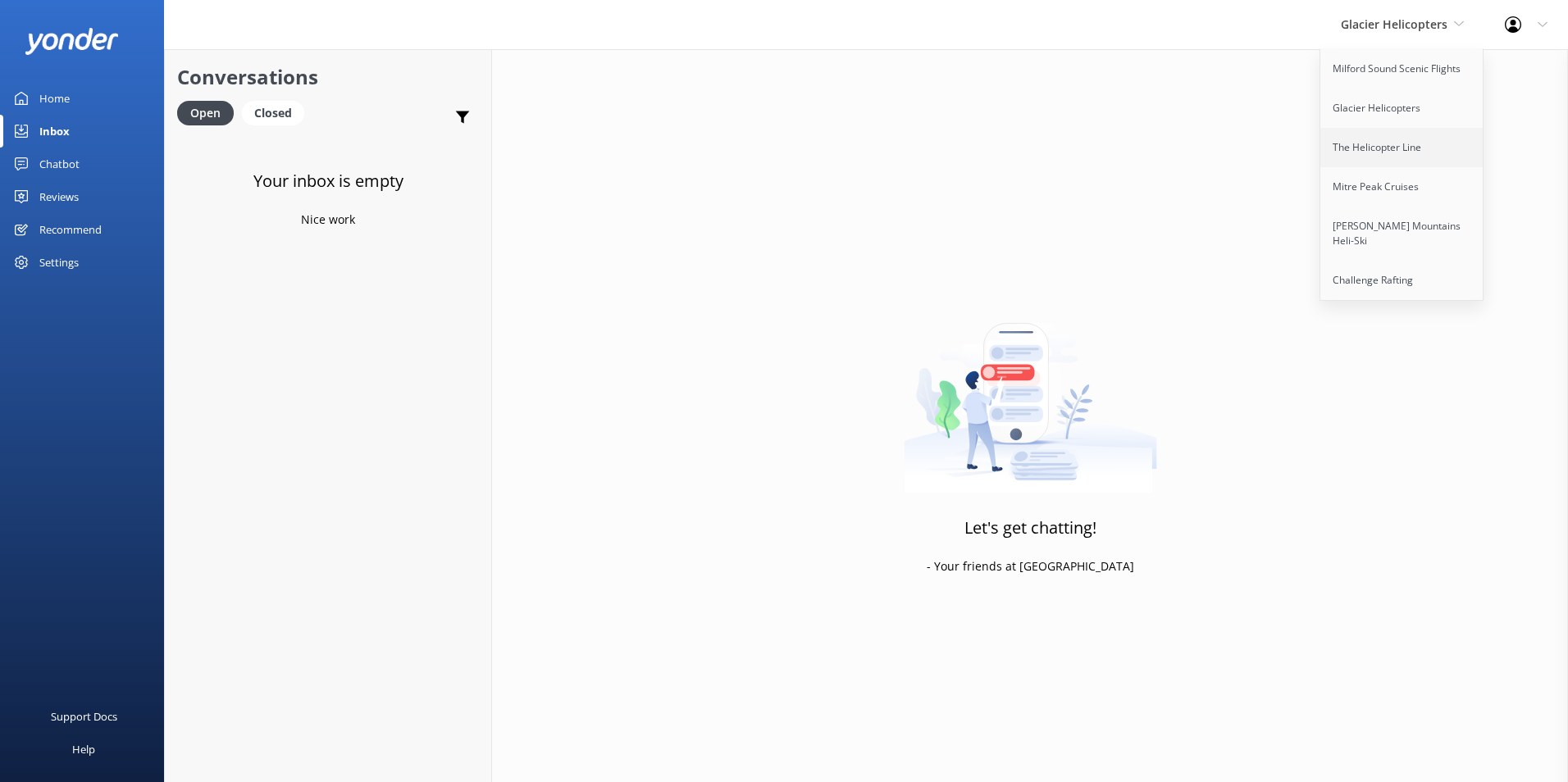
click at [1406, 138] on link "The Helicopter Line" at bounding box center [1402, 147] width 164 height 39
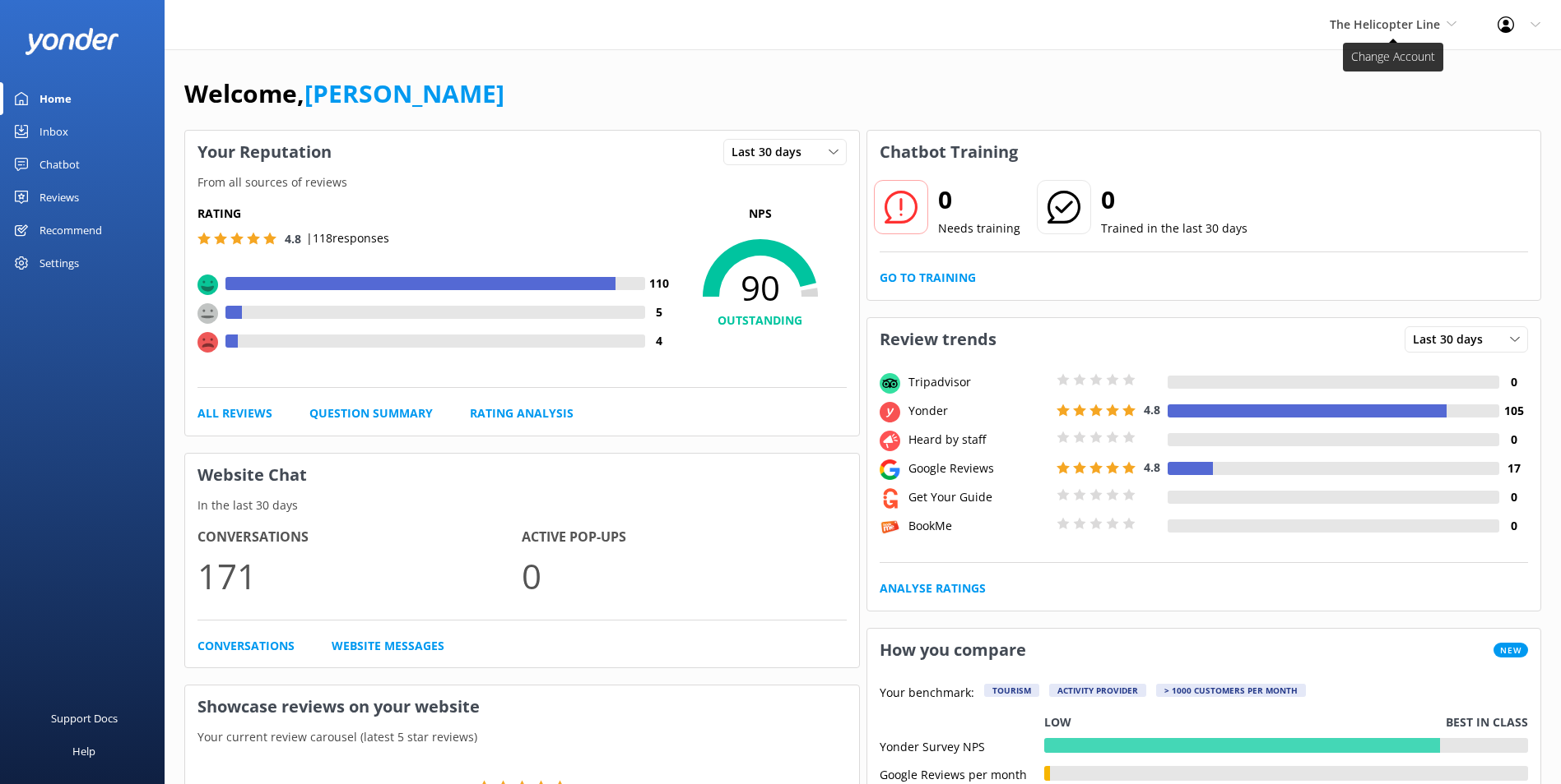
click at [1424, 26] on span "The Helicopter Line" at bounding box center [1384, 24] width 110 height 16
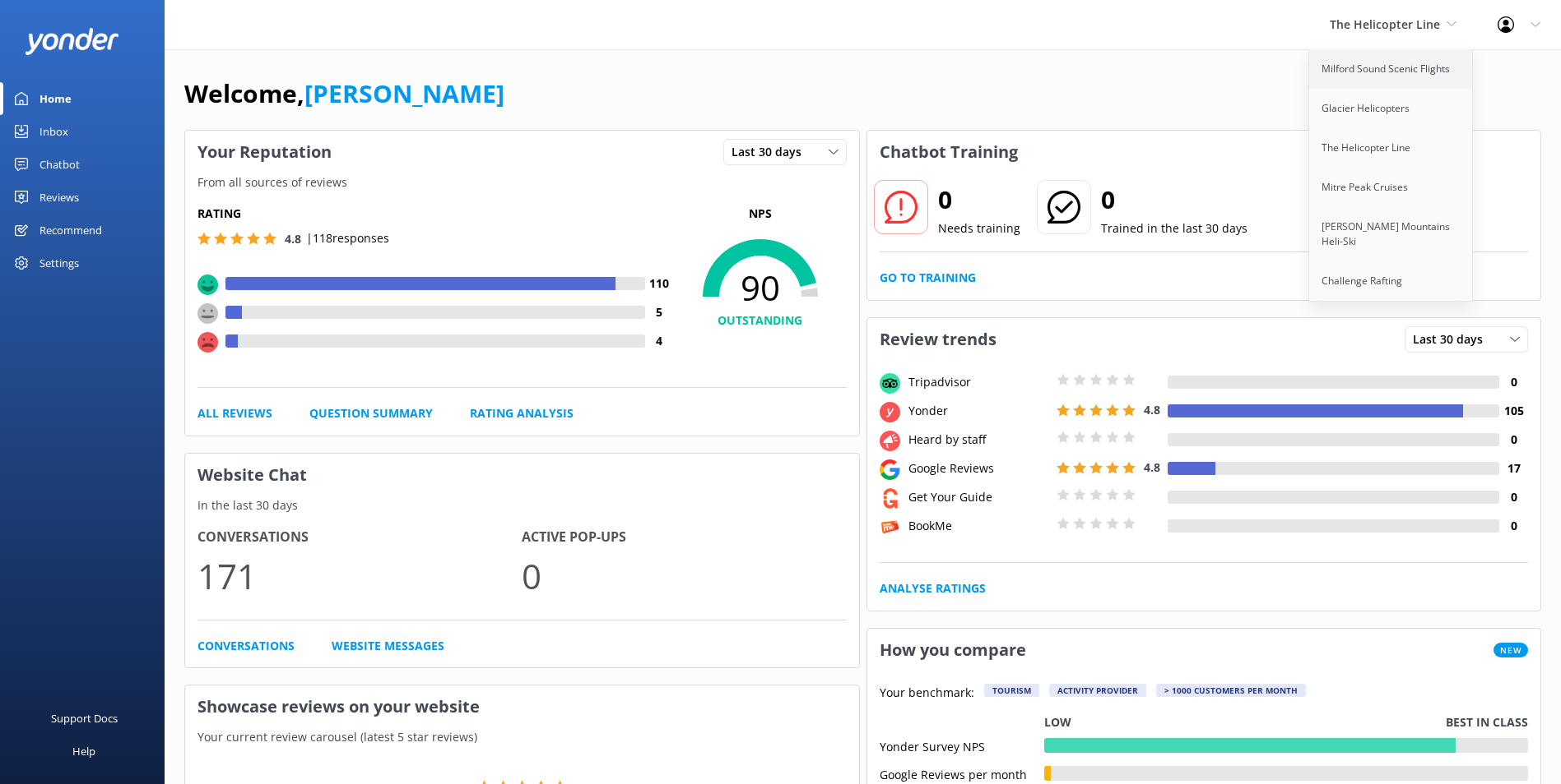
click at [1396, 73] on link "Milford Sound Scenic Flights" at bounding box center [1391, 69] width 165 height 39
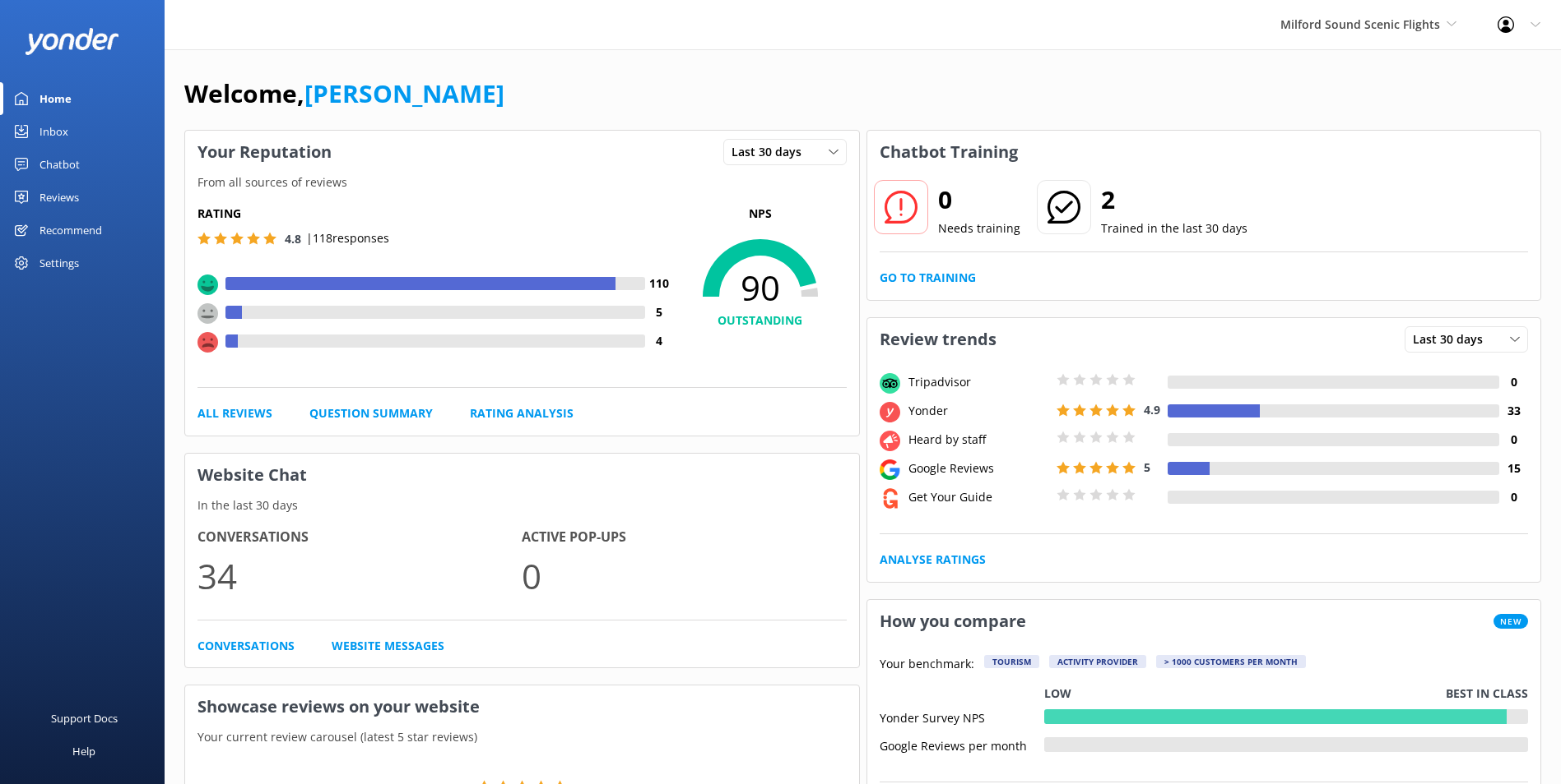
click at [73, 166] on div "Chatbot" at bounding box center [59, 165] width 40 height 33
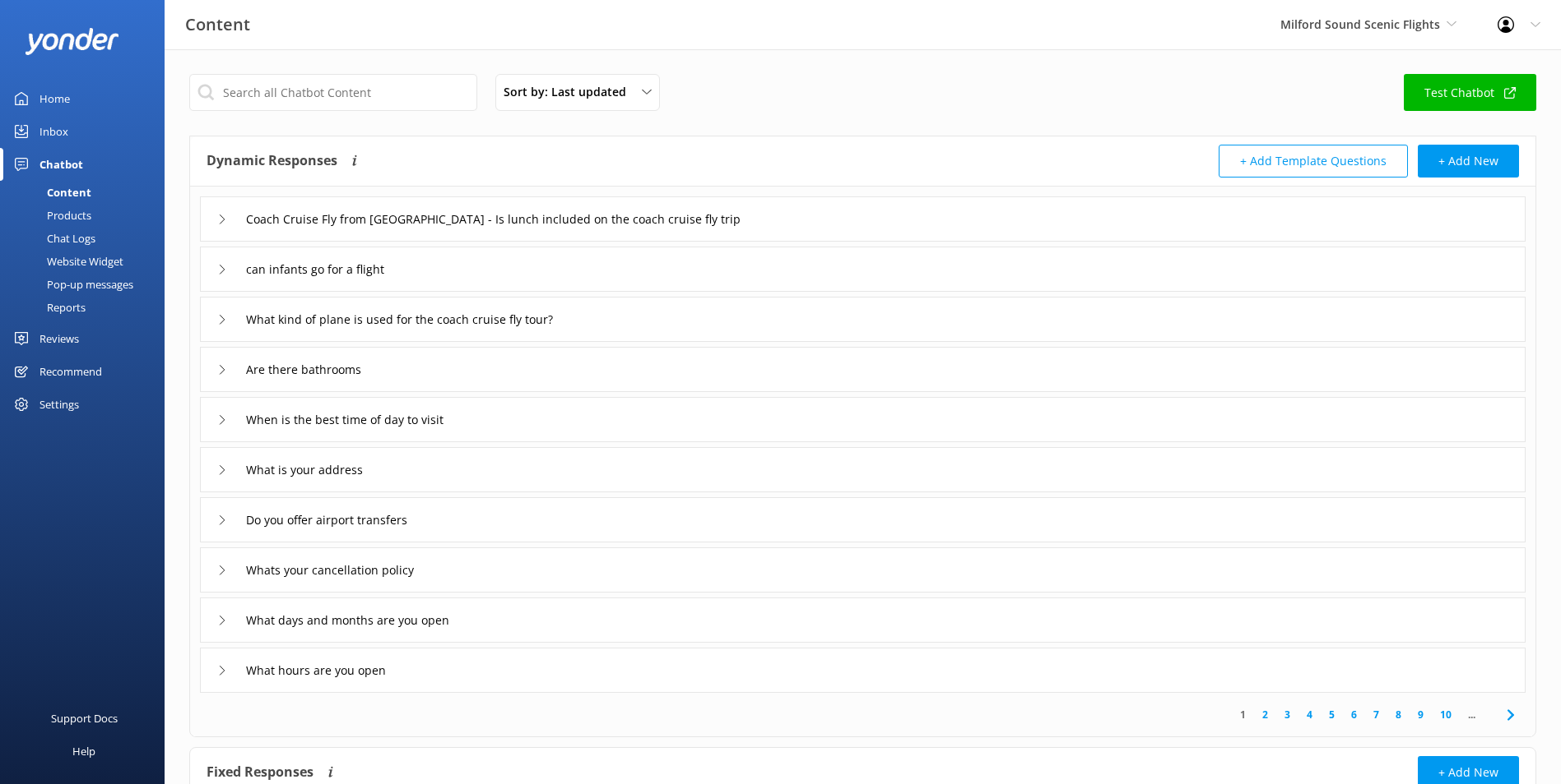
click at [53, 144] on div "Inbox" at bounding box center [53, 132] width 29 height 33
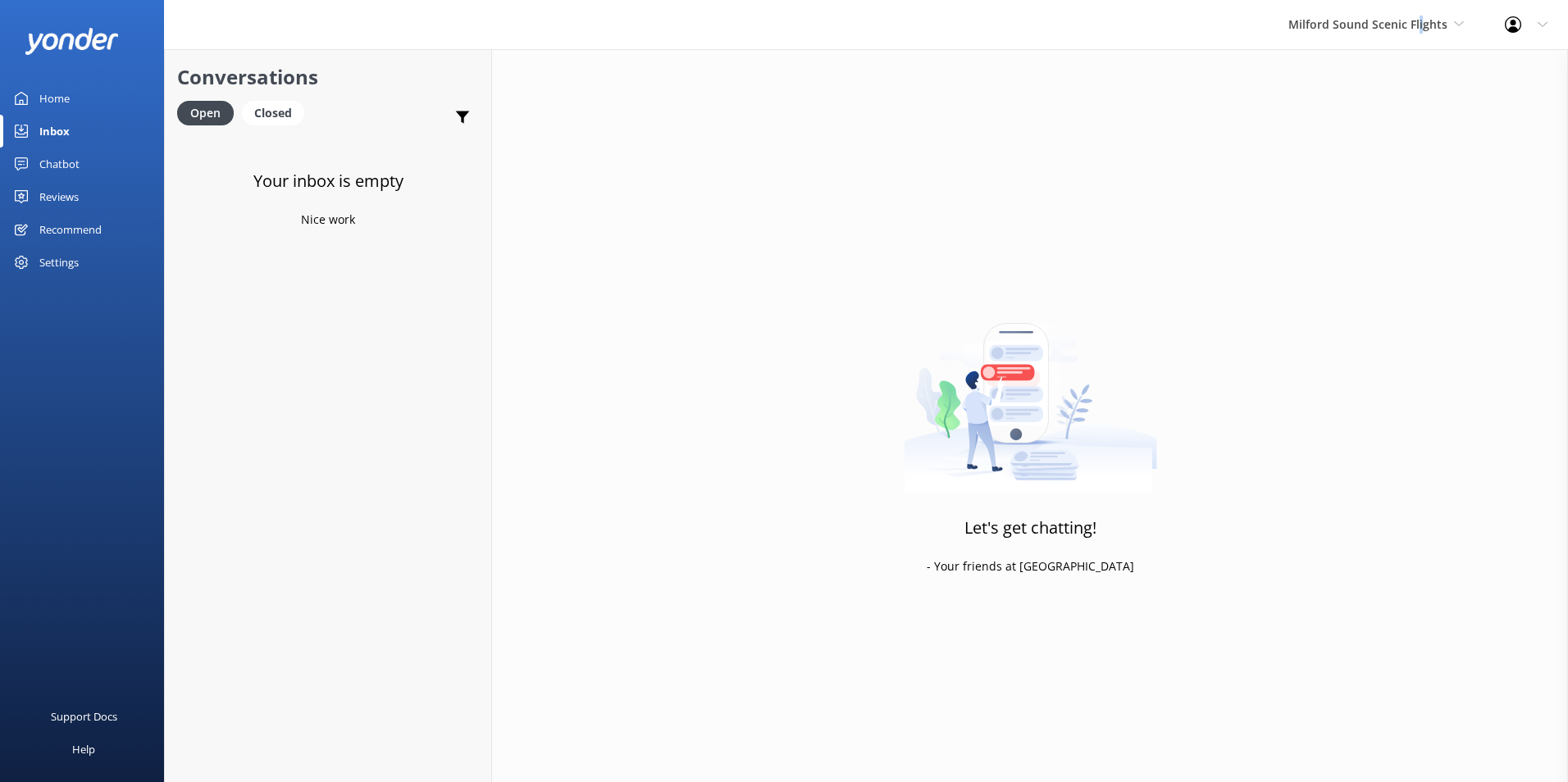
click at [1421, 38] on div "Milford Sound Scenic Flights [GEOGRAPHIC_DATA] Scenic Flights Glacier Helicopte…" at bounding box center [1375, 24] width 216 height 50
drag, startPoint x: 1421, startPoint y: 38, endPoint x: 1379, endPoint y: 188, distance: 155.8
click at [1379, 188] on link "Mitre Peak Cruises" at bounding box center [1349, 187] width 164 height 39
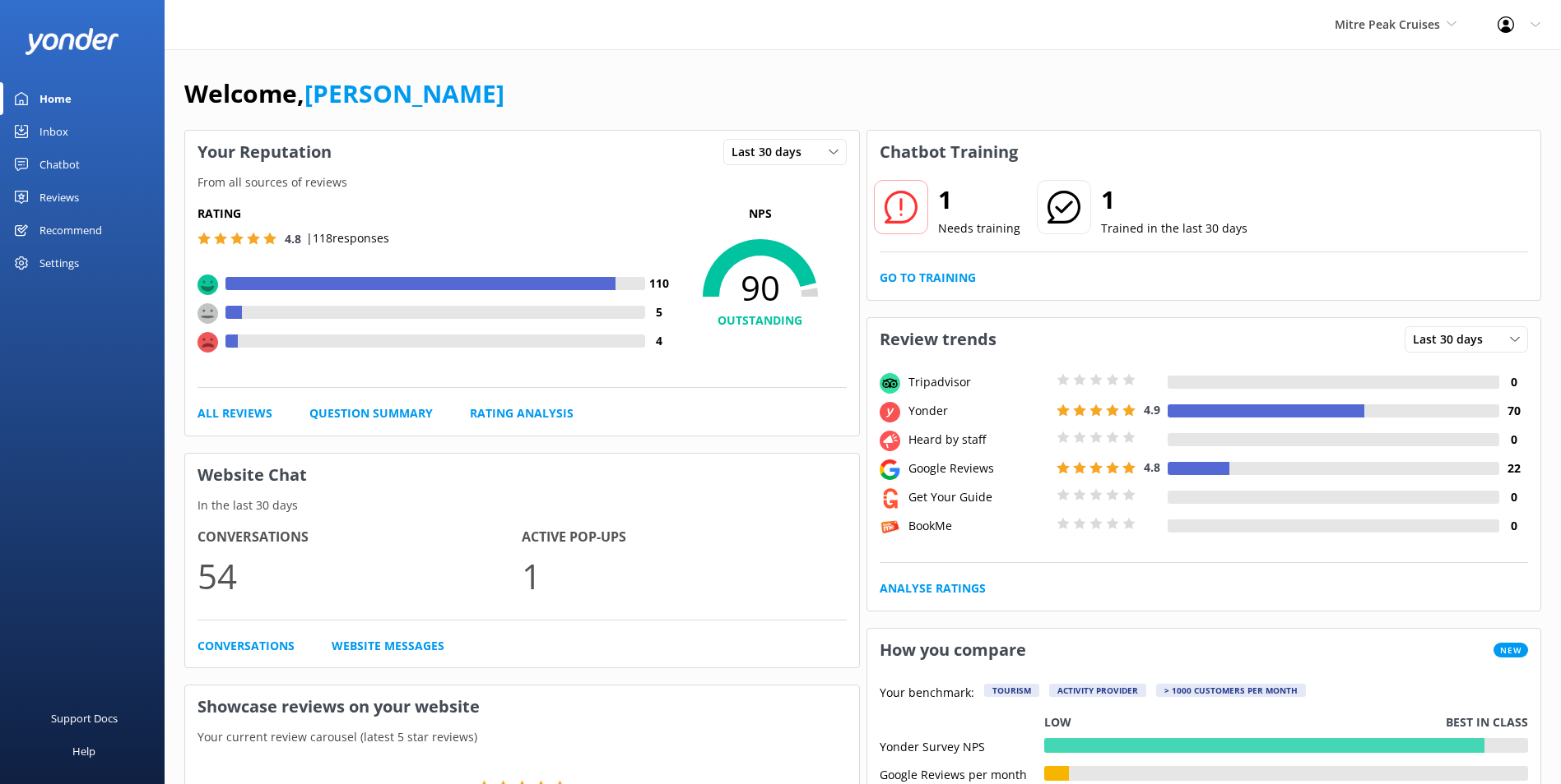
click at [69, 134] on link "Inbox" at bounding box center [82, 132] width 165 height 33
